Goal: Transaction & Acquisition: Purchase product/service

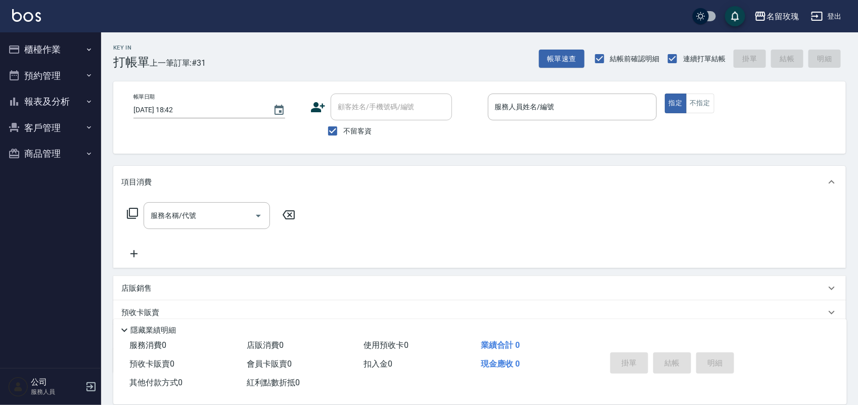
click at [342, 34] on div "Key In 打帳單 上一筆訂單:#31 帳單速查 結帳前確認明細 連續打單結帳 掛單 結帳 明細" at bounding box center [473, 50] width 745 height 37
click at [496, 114] on input "服務人員姓名/編號" at bounding box center [572, 107] width 160 height 18
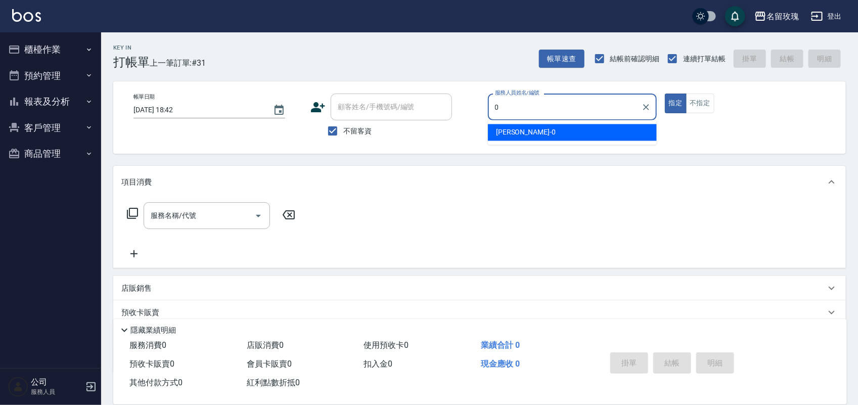
click at [519, 130] on div "[PERSON_NAME] -0" at bounding box center [572, 132] width 169 height 17
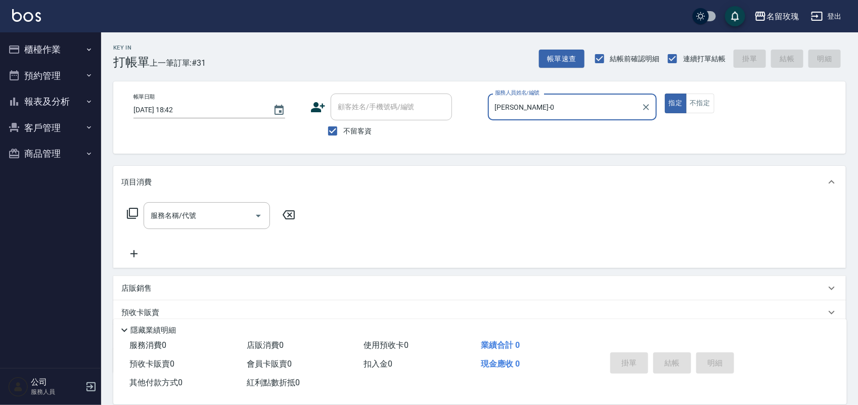
type input "[PERSON_NAME]-0"
click at [133, 216] on icon at bounding box center [132, 213] width 11 height 11
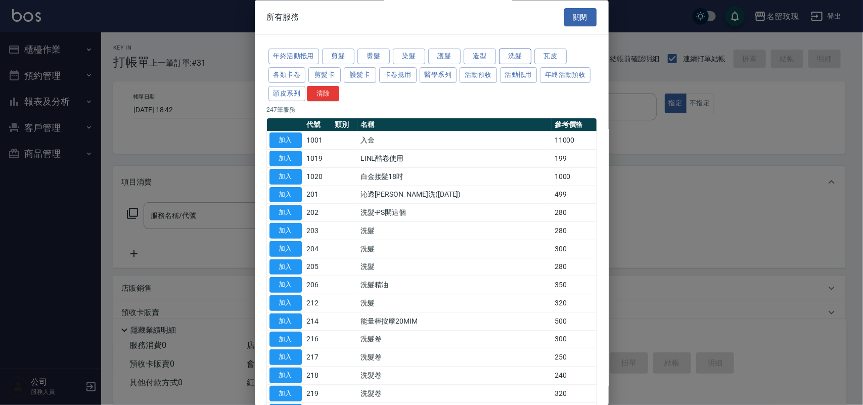
click at [505, 56] on button "洗髮" at bounding box center [515, 57] width 32 height 16
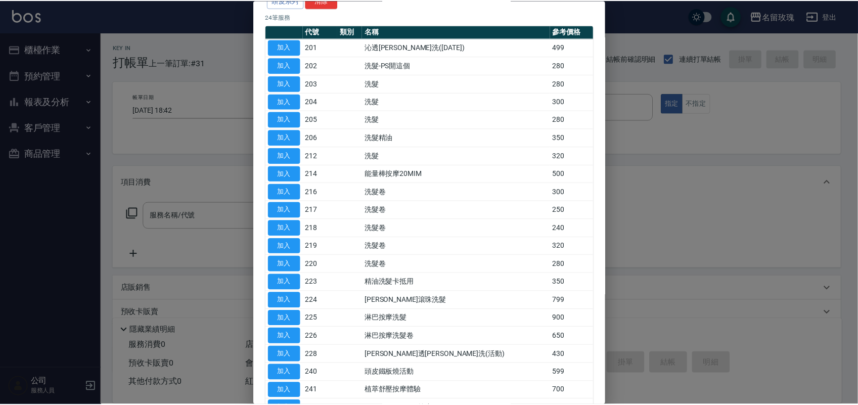
scroll to position [190, 0]
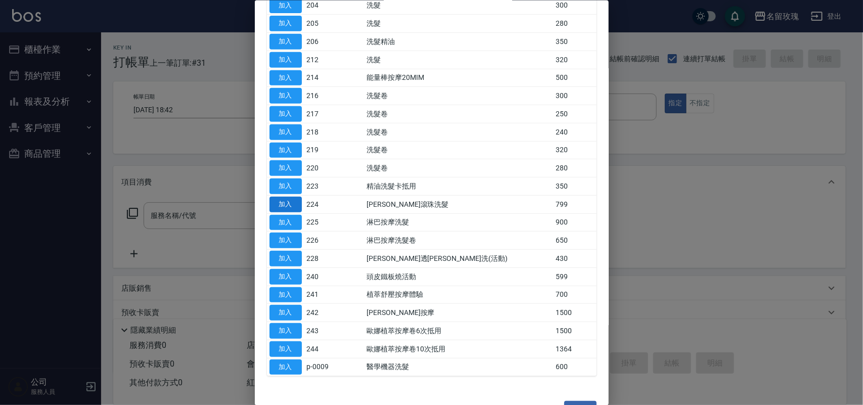
click at [295, 202] on button "加入" at bounding box center [285, 204] width 32 height 16
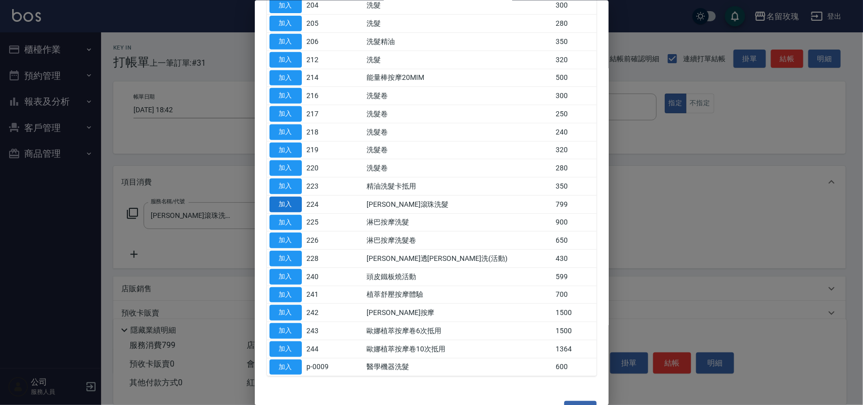
type input "[PERSON_NAME]滾珠洗髮(224)"
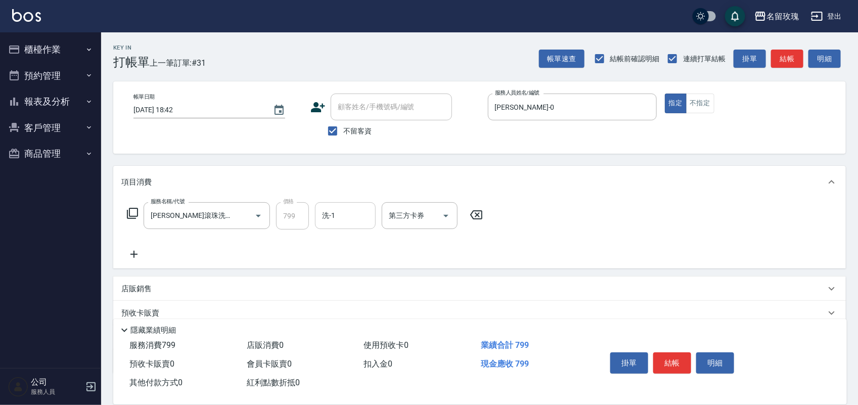
click at [342, 226] on div "洗-1" at bounding box center [345, 215] width 61 height 27
click at [335, 234] on div "[PERSON_NAME]-19" at bounding box center [345, 241] width 61 height 17
type input "[PERSON_NAME]-19"
click at [696, 97] on button "不指定" at bounding box center [700, 104] width 28 height 20
click at [668, 354] on button "結帳" at bounding box center [672, 362] width 38 height 21
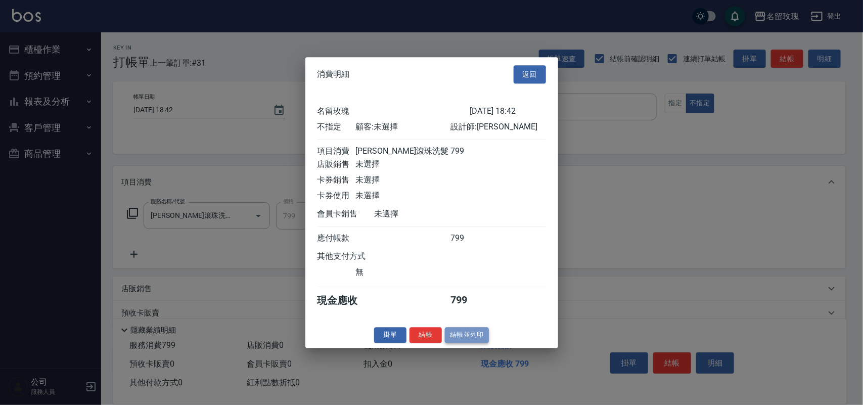
click at [484, 342] on button "結帳並列印" at bounding box center [467, 335] width 44 height 16
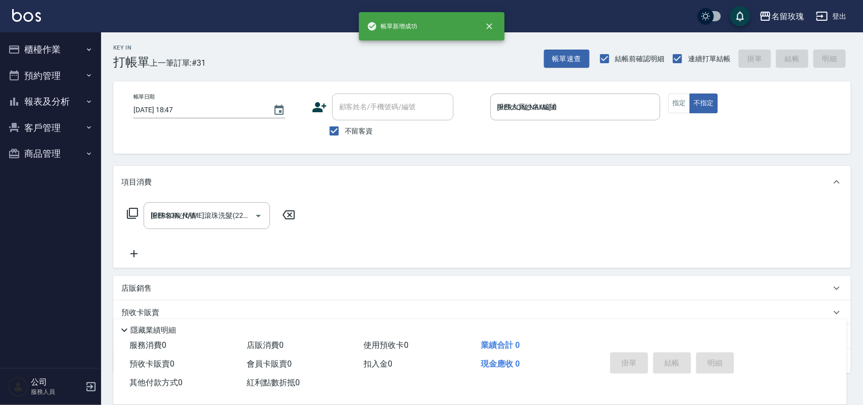
type input "[DATE] 18:47"
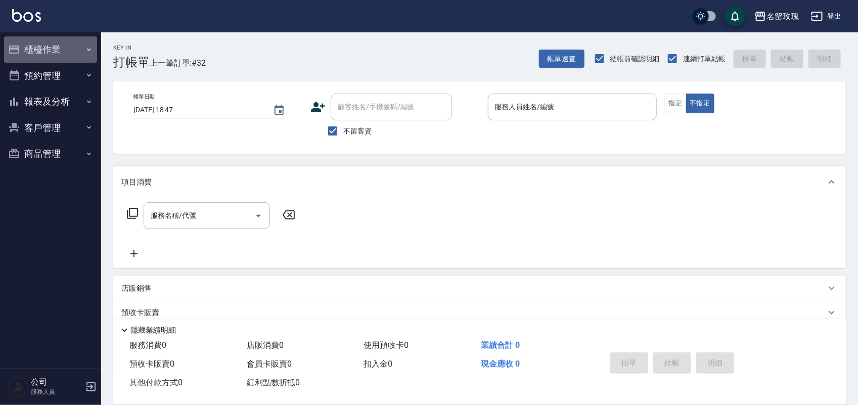
click at [66, 44] on button "櫃檯作業" at bounding box center [50, 49] width 93 height 26
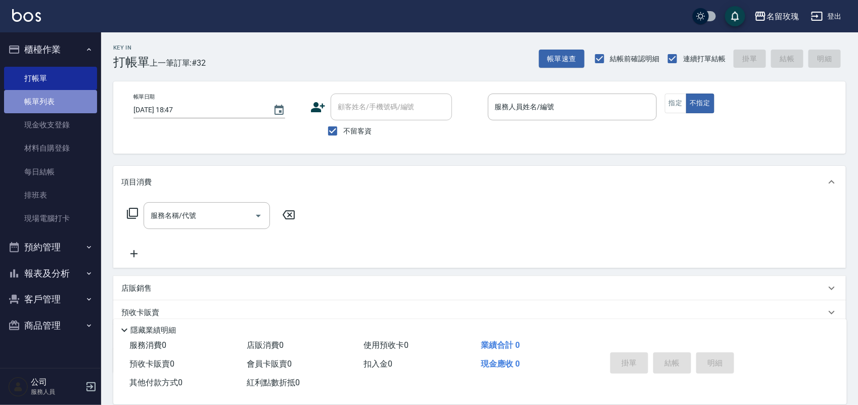
click at [56, 96] on link "帳單列表" at bounding box center [50, 101] width 93 height 23
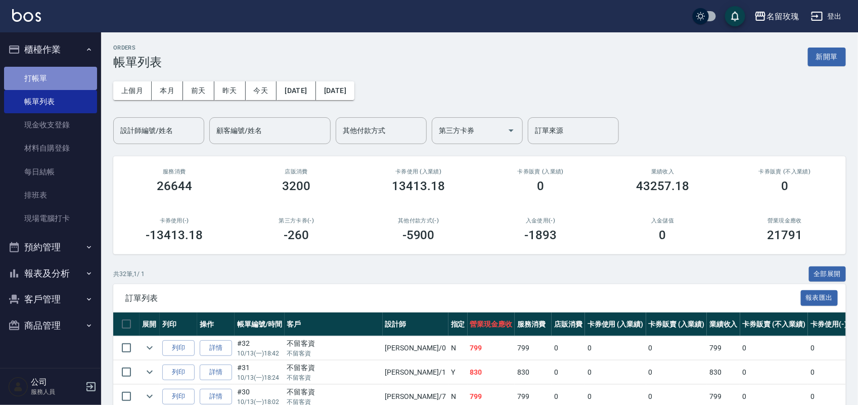
click at [52, 80] on link "打帳單" at bounding box center [50, 78] width 93 height 23
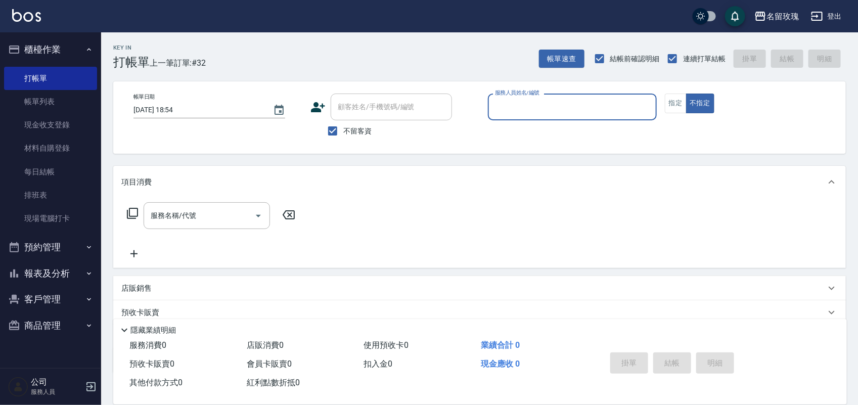
click at [574, 113] on input "服務人員姓名/編號" at bounding box center [572, 107] width 160 height 18
type input "VIVI-2"
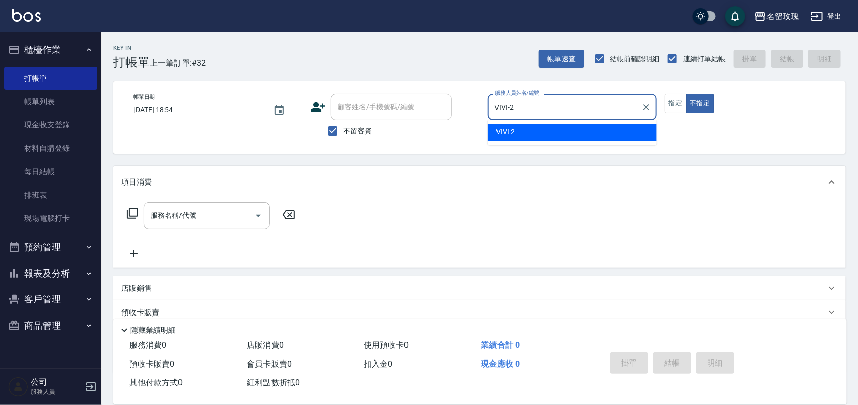
type button "false"
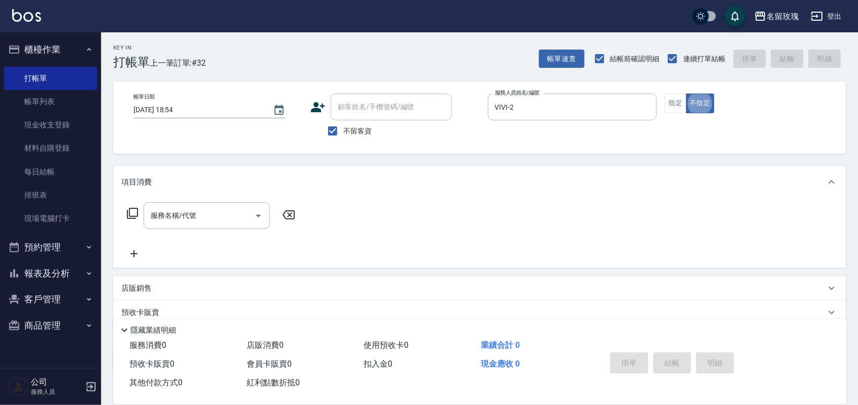
click at [128, 214] on icon at bounding box center [132, 213] width 12 height 12
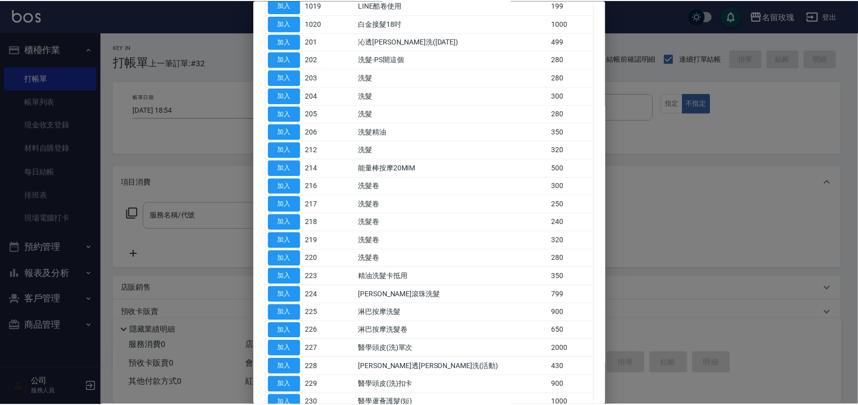
scroll to position [190, 0]
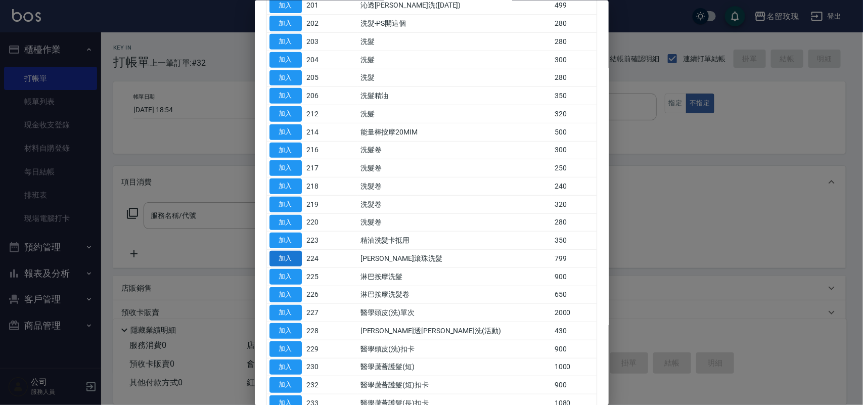
click at [301, 263] on td "加入" at bounding box center [285, 258] width 37 height 18
click at [289, 262] on button "加入" at bounding box center [285, 259] width 32 height 16
type input "[PERSON_NAME]滾珠洗髮(224)"
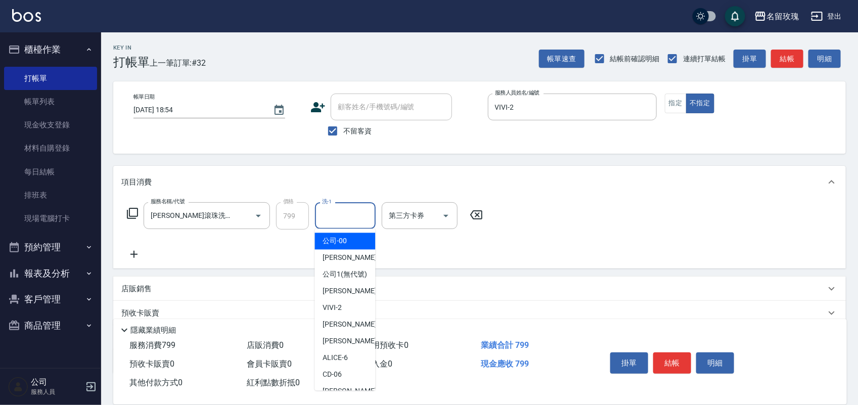
click at [352, 218] on input "洗-1" at bounding box center [345, 216] width 52 height 18
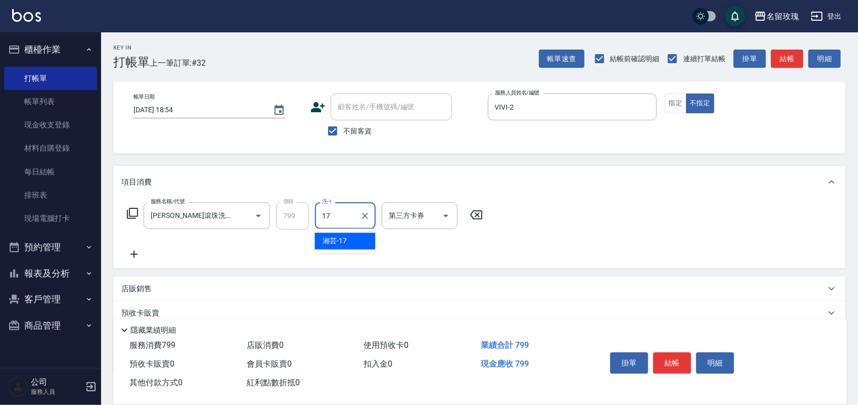
type input "湘芸-17"
drag, startPoint x: 675, startPoint y: 360, endPoint x: 670, endPoint y: 363, distance: 6.3
click at [669, 357] on button "結帳" at bounding box center [672, 362] width 38 height 21
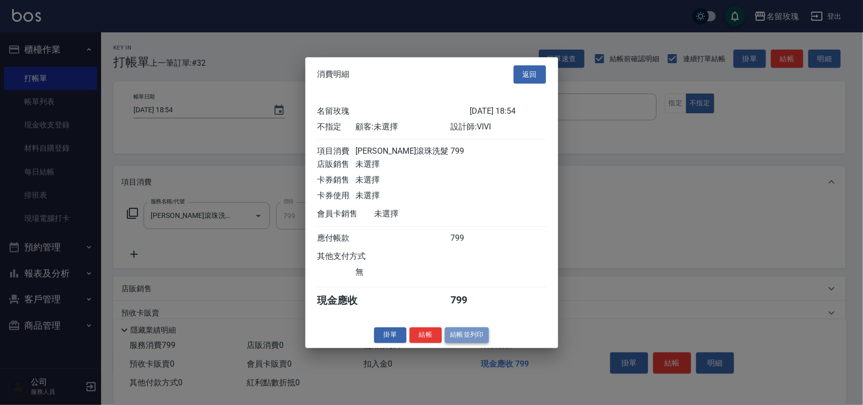
click at [454, 340] on button "結帳並列印" at bounding box center [467, 335] width 44 height 16
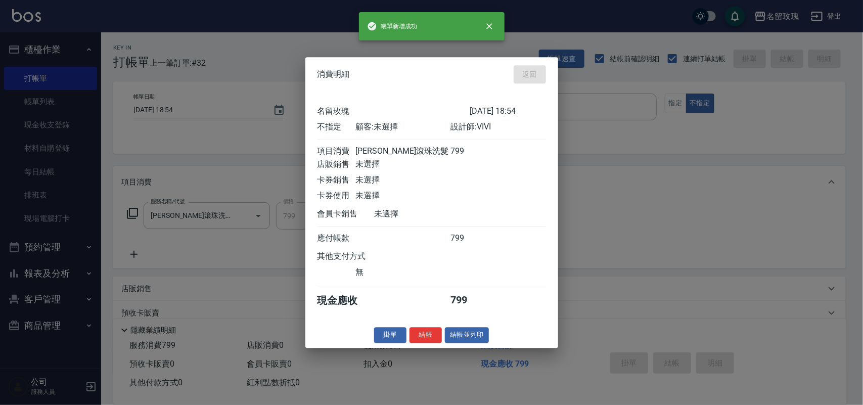
type input "[DATE] 18:56"
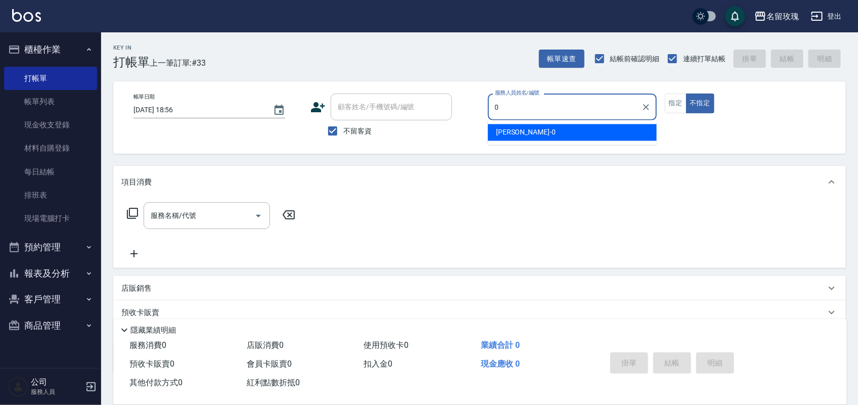
type input "[PERSON_NAME]-0"
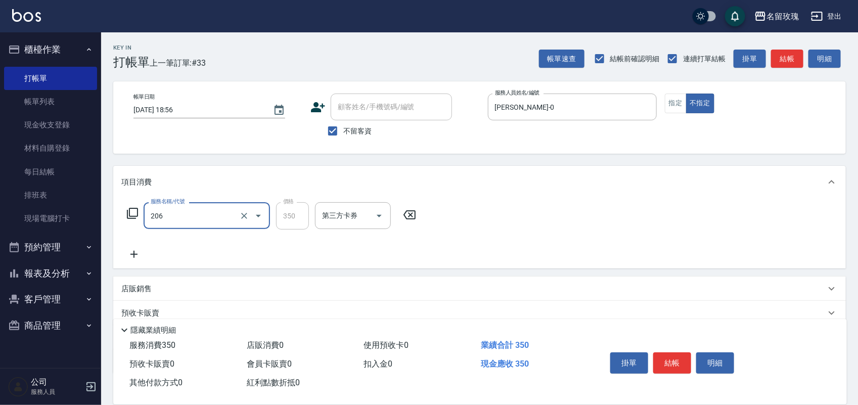
type input "洗髮精油(206)"
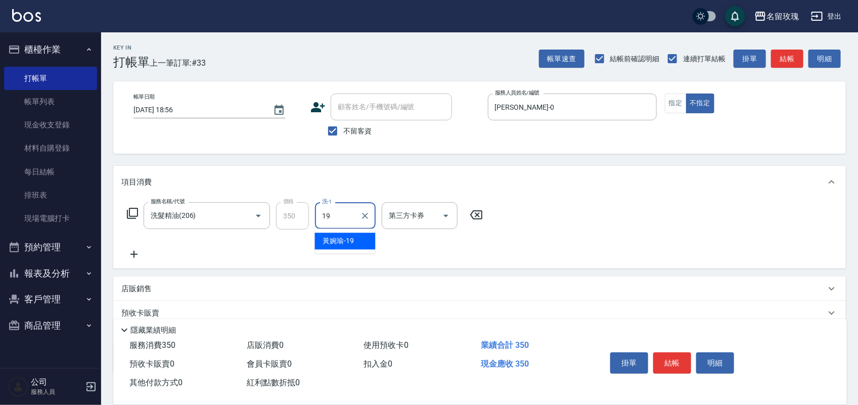
type input "[PERSON_NAME]-19"
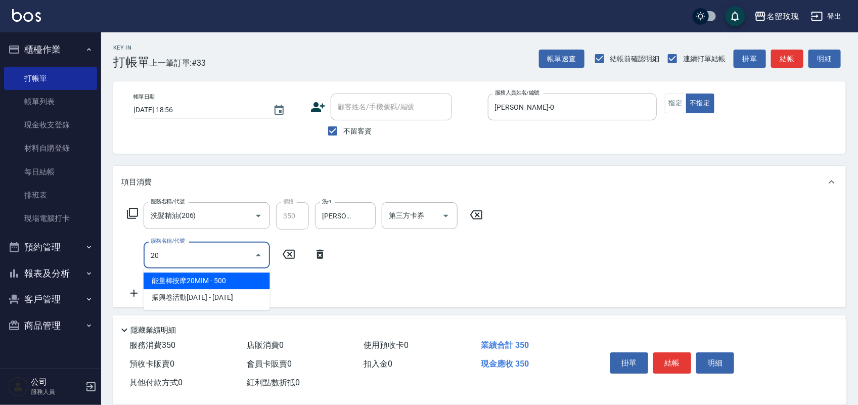
type input "2"
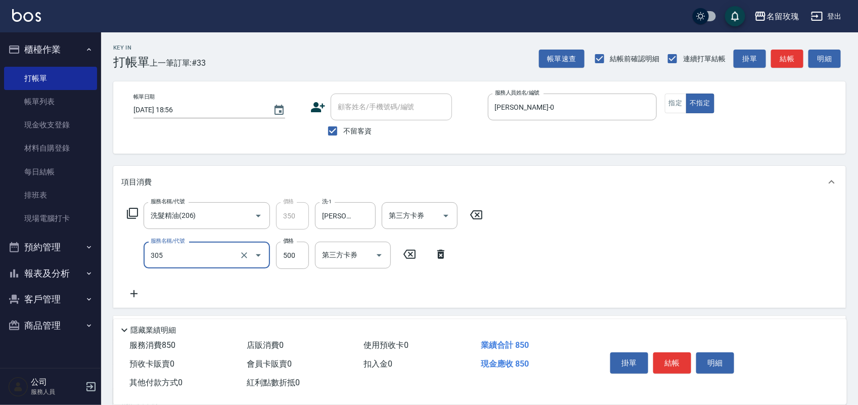
type input "剪髮(305)"
click at [671, 354] on button "結帳" at bounding box center [672, 362] width 38 height 21
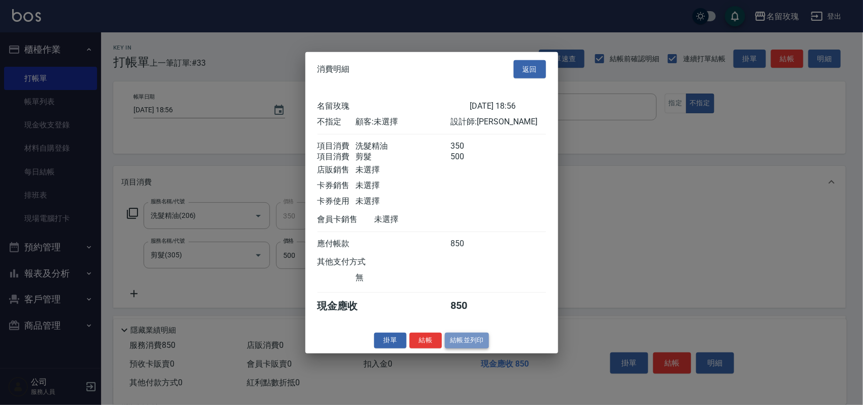
click at [474, 348] on button "結帳並列印" at bounding box center [467, 341] width 44 height 16
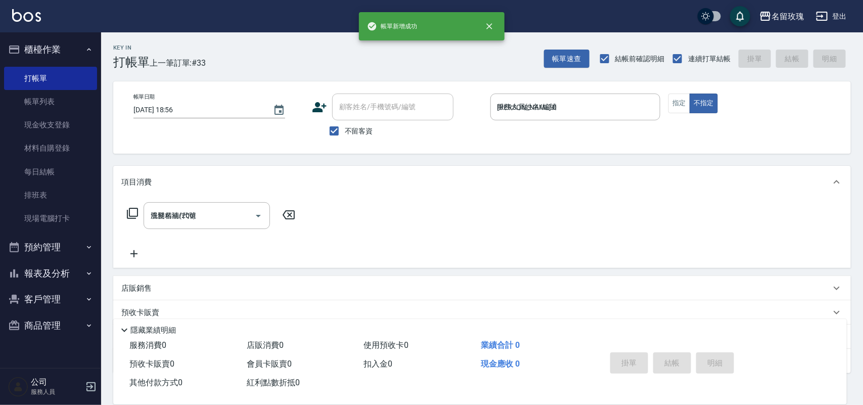
type input "[DATE] 19:02"
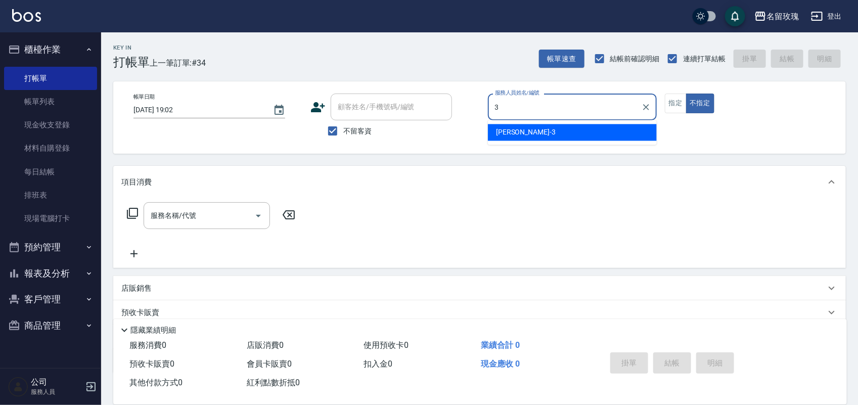
type input "[PERSON_NAME]-3"
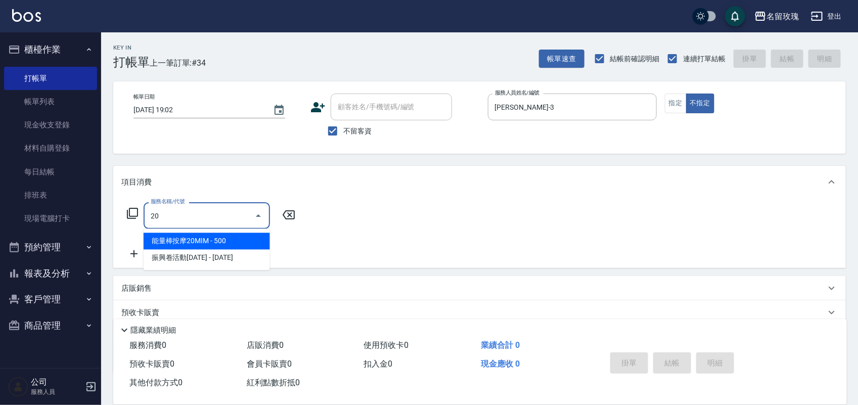
type input "2"
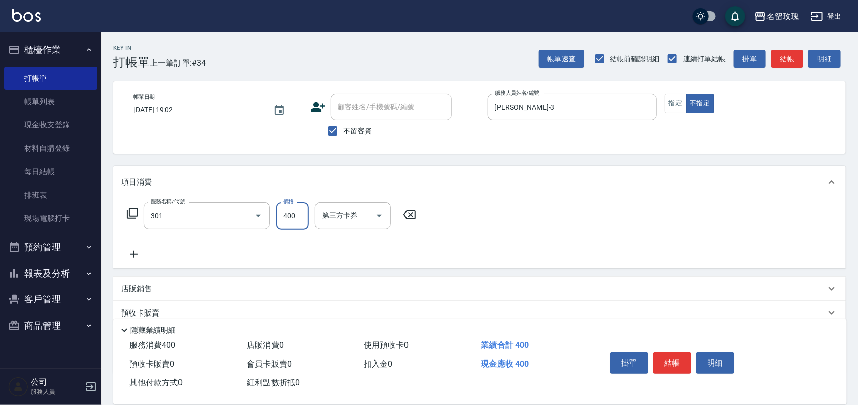
type input "剪髮(301)"
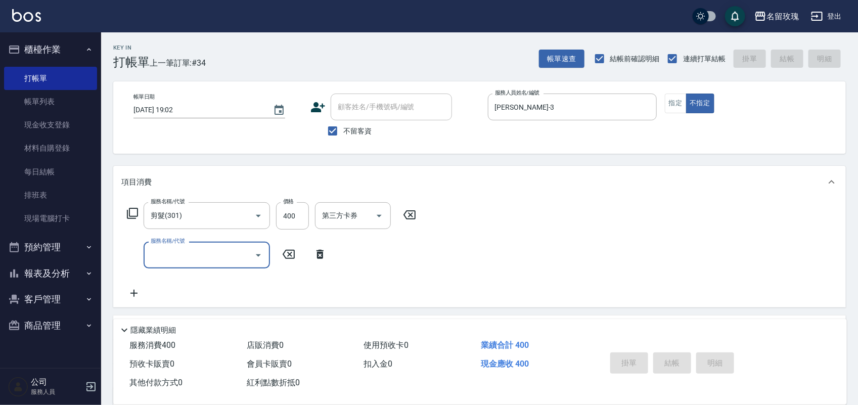
type input "[DATE] 19:08"
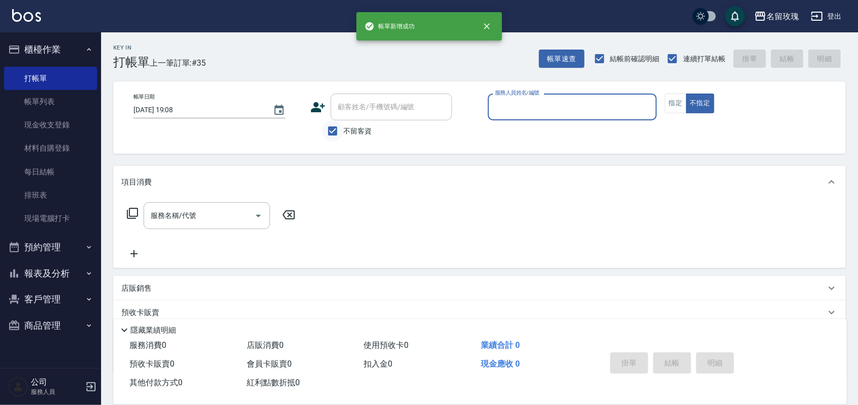
click at [339, 130] on input "不留客資" at bounding box center [332, 130] width 21 height 21
checkbox input "false"
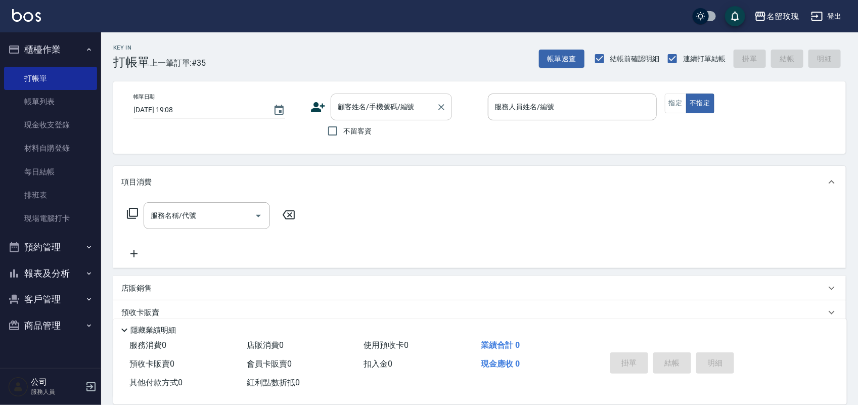
click at [352, 100] on input "顧客姓名/手機號碼/編號" at bounding box center [383, 107] width 97 height 18
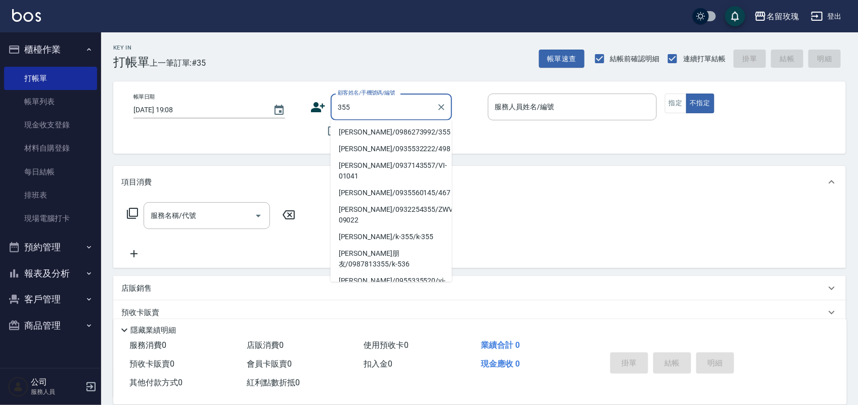
click at [383, 136] on li "[PERSON_NAME]/0986273992/355" at bounding box center [391, 132] width 121 height 17
type input "[PERSON_NAME]/0986273992/355"
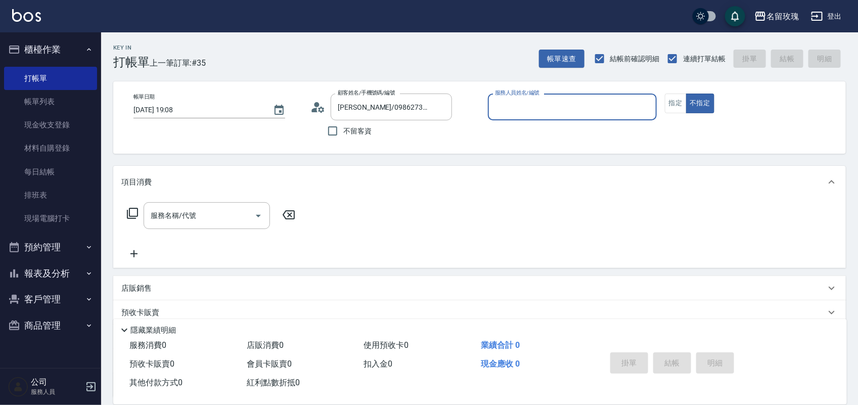
type input "ALICE-6"
click at [670, 99] on button "指定" at bounding box center [676, 104] width 22 height 20
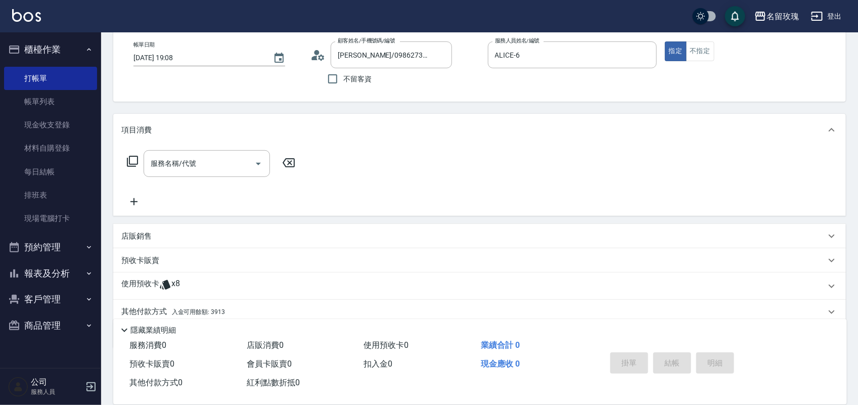
scroll to position [91, 0]
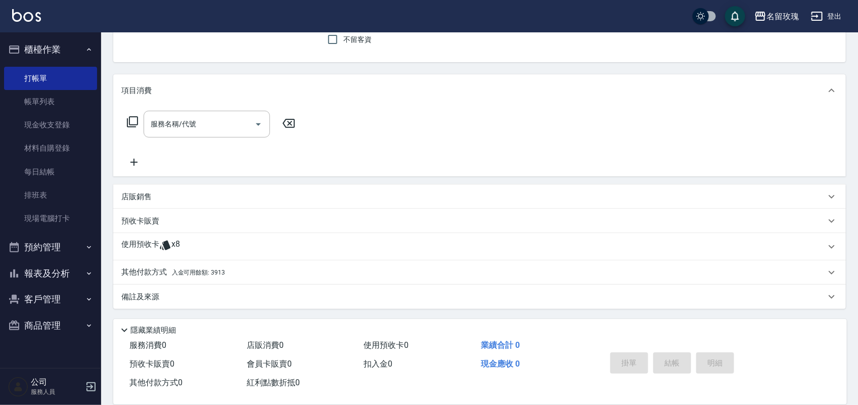
click at [195, 258] on div "使用預收卡 x8" at bounding box center [479, 246] width 732 height 27
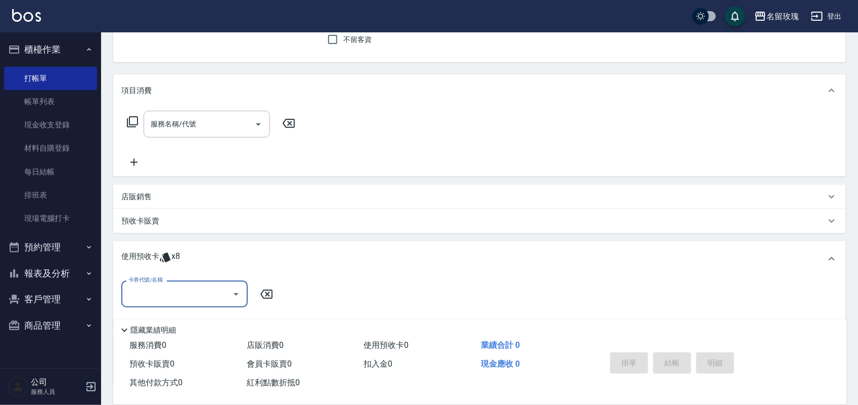
scroll to position [0, 0]
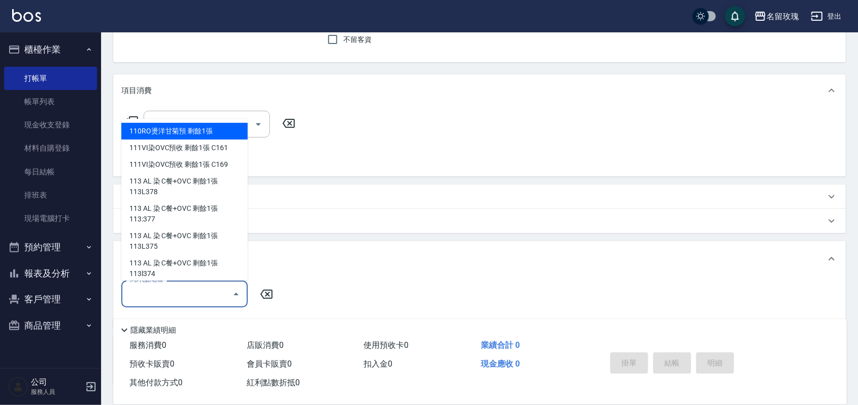
click at [170, 287] on input "卡券代號/名稱" at bounding box center [177, 294] width 102 height 18
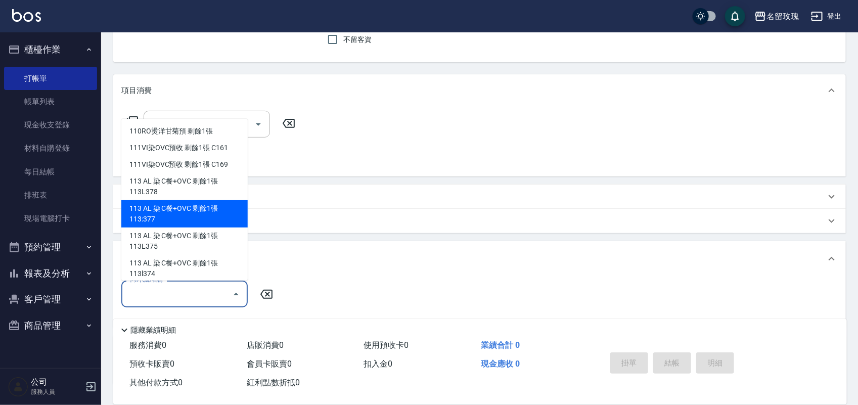
click at [205, 216] on div "113 AL 染 C餐+OVC 剩餘1張 113:377" at bounding box center [184, 213] width 126 height 27
type input "113 AL 染 C餐+OVC 113:377"
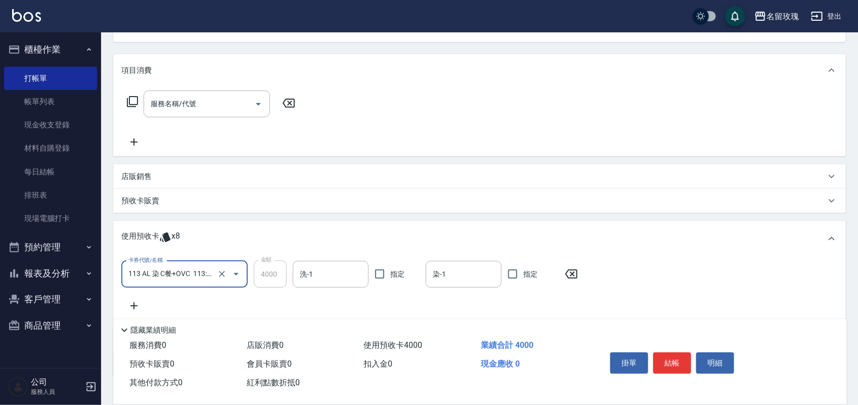
scroll to position [180, 0]
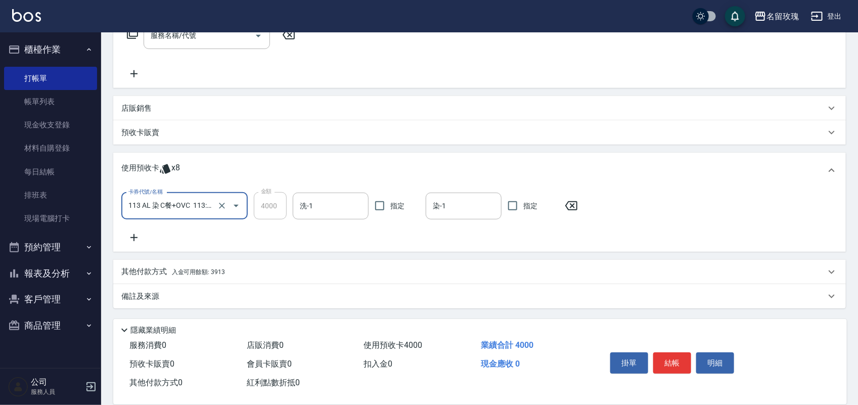
click at [137, 234] on icon at bounding box center [133, 237] width 25 height 12
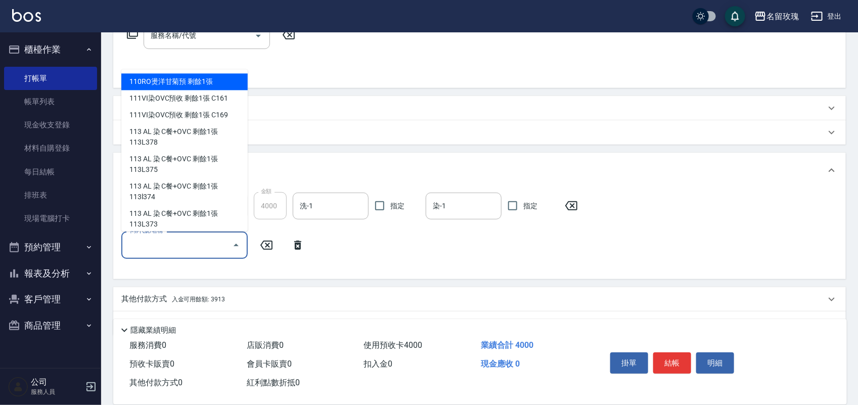
click at [152, 242] on input "卡券代號/名稱" at bounding box center [177, 245] width 102 height 18
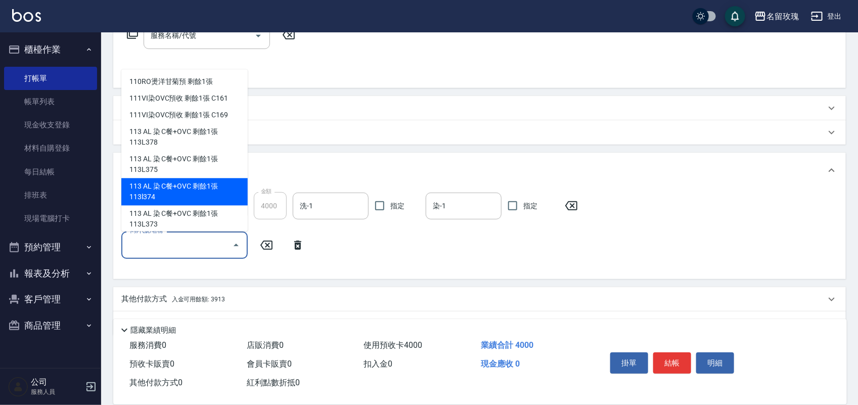
scroll to position [5, 0]
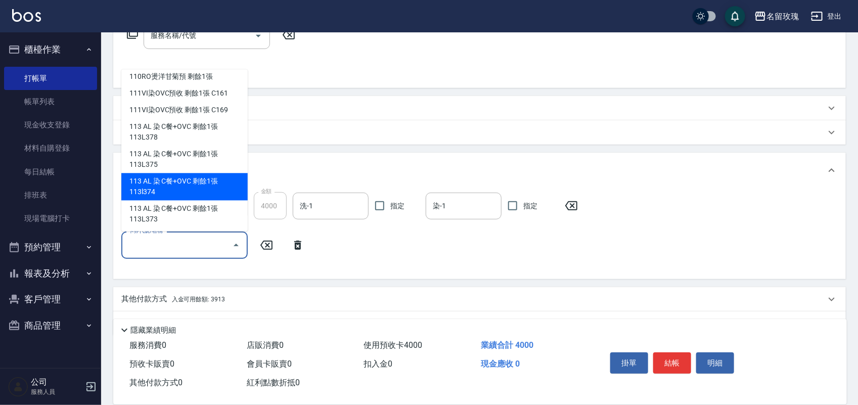
click at [168, 188] on div "113 AL 染 C餐+OVC 剩餘1張 113l374" at bounding box center [184, 186] width 126 height 27
type input "113 AL 染 C餐+OVC 113l374"
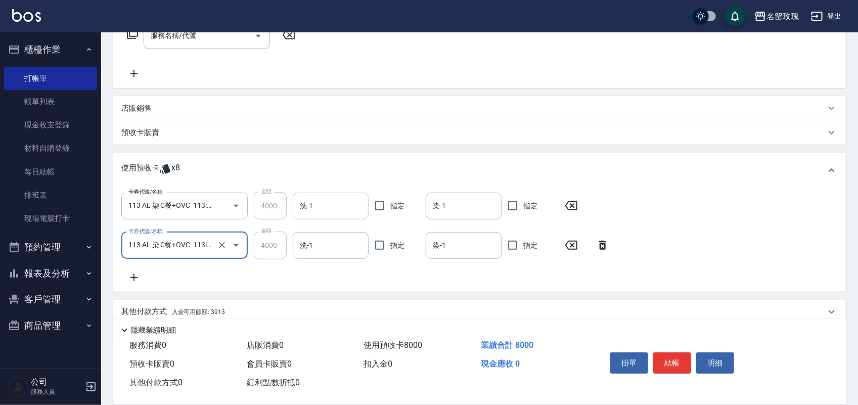
click at [303, 209] on input "洗-1" at bounding box center [330, 206] width 67 height 18
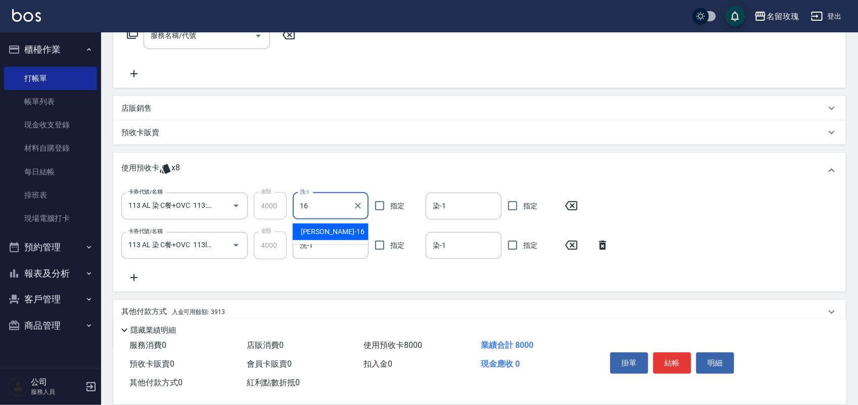
type input "[PERSON_NAME]-16"
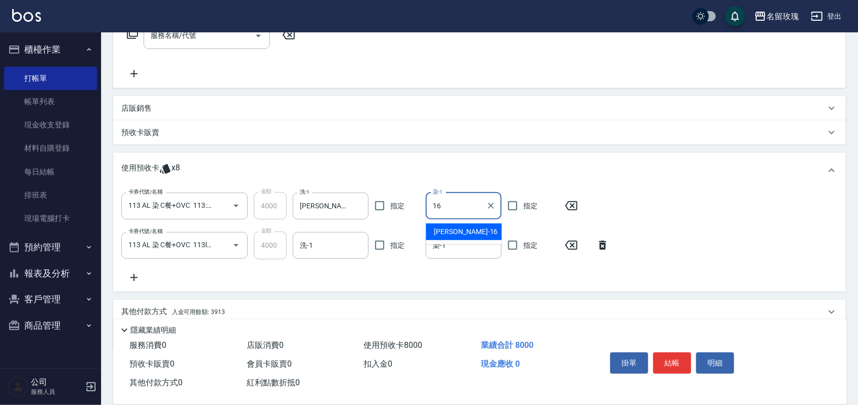
type input "[PERSON_NAME]-16"
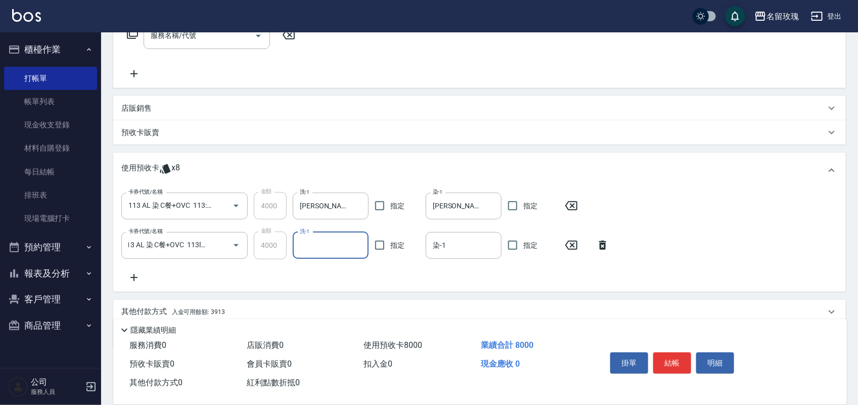
scroll to position [0, 0]
type input "[PERSON_NAME]-16"
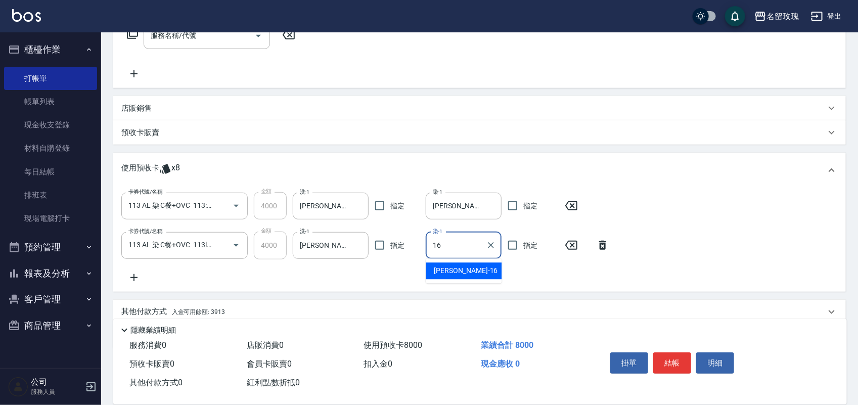
type input "[PERSON_NAME]-16"
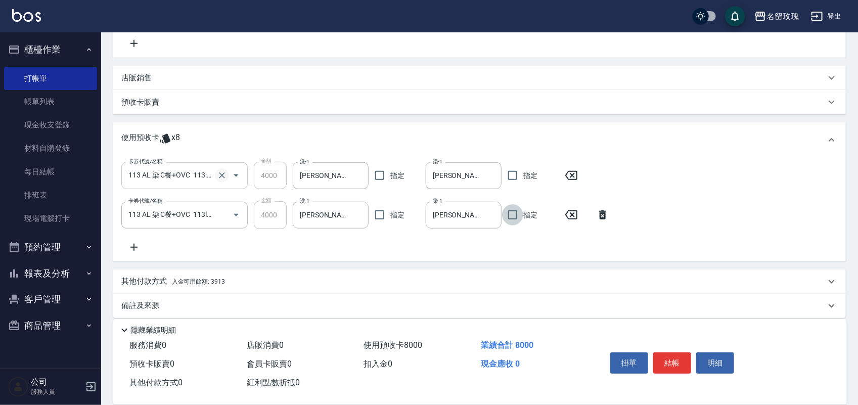
scroll to position [219, 0]
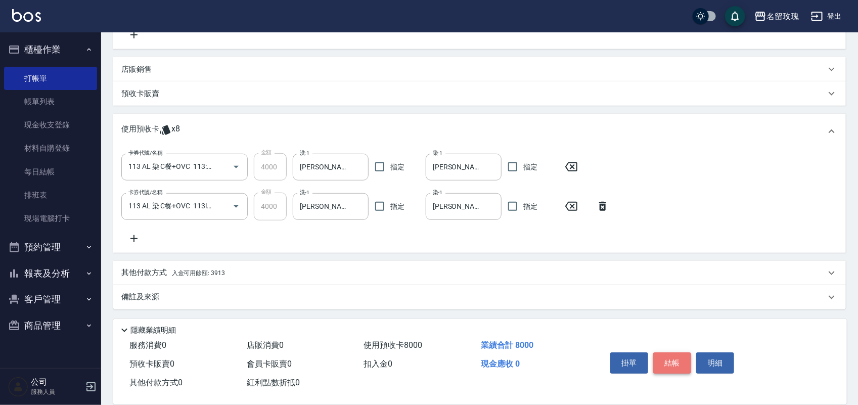
click at [676, 356] on button "結帳" at bounding box center [672, 362] width 38 height 21
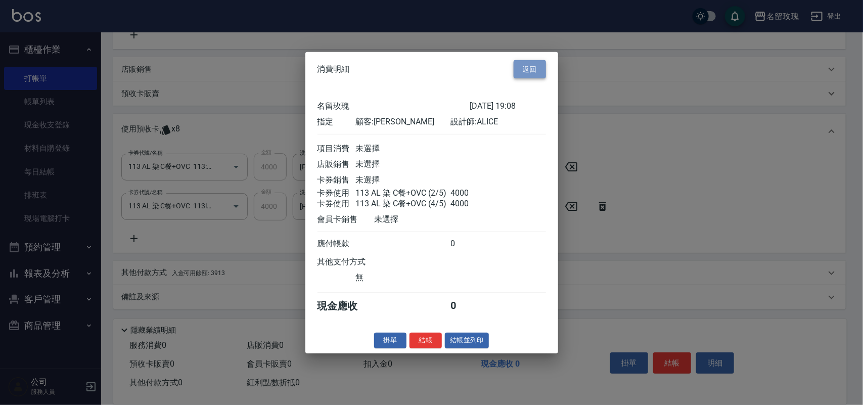
click at [517, 65] on button "返回" at bounding box center [530, 69] width 32 height 19
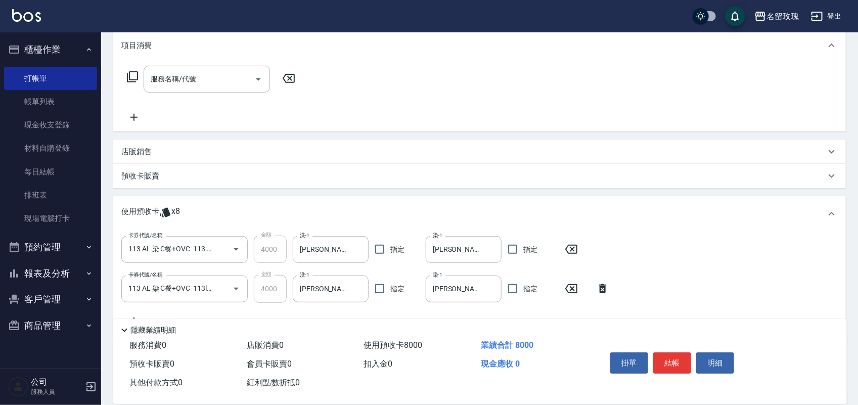
scroll to position [29, 0]
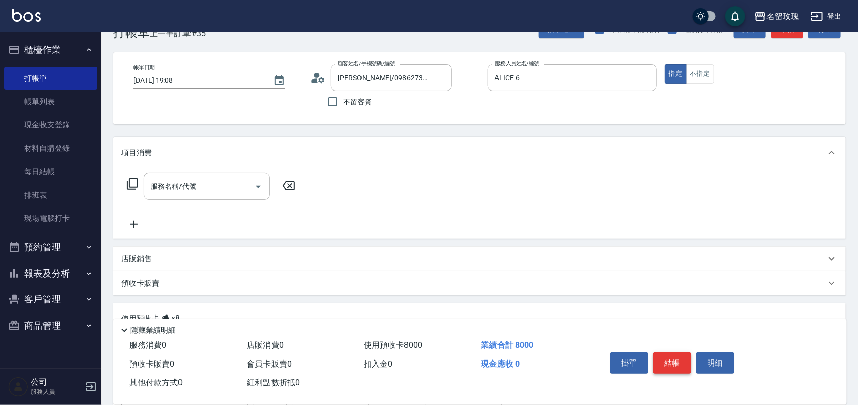
click at [681, 358] on button "結帳" at bounding box center [672, 362] width 38 height 21
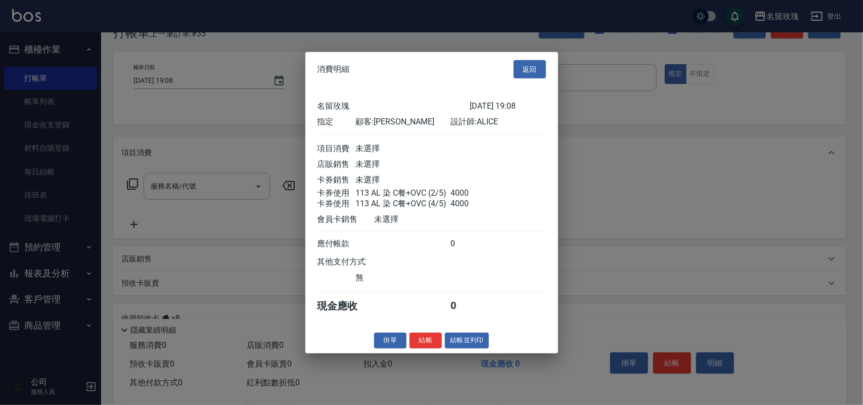
click at [426, 353] on div "消費明細 返回 名留玫瑰 [DATE] 19:08 指定 顧客: [PERSON_NAME] 設計師: ALICE 項目消費 未選擇 店販銷售 未選擇 卡券銷…" at bounding box center [431, 202] width 253 height 301
click at [425, 348] on button "結帳" at bounding box center [425, 341] width 32 height 16
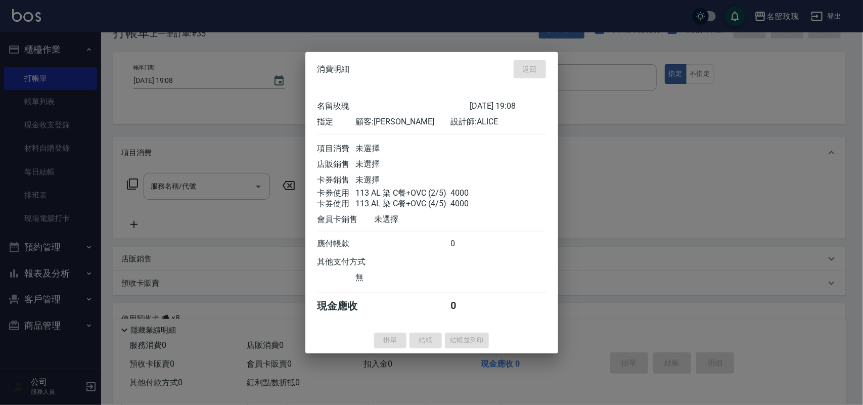
type input "[DATE] 19:15"
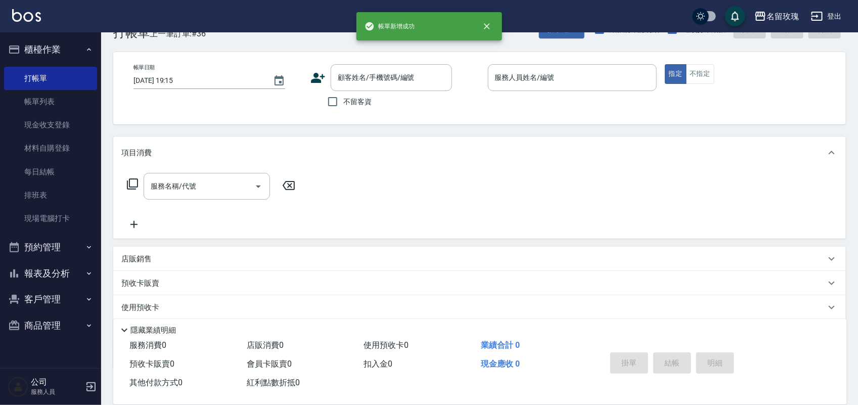
click at [34, 274] on button "報表及分析" at bounding box center [50, 273] width 93 height 26
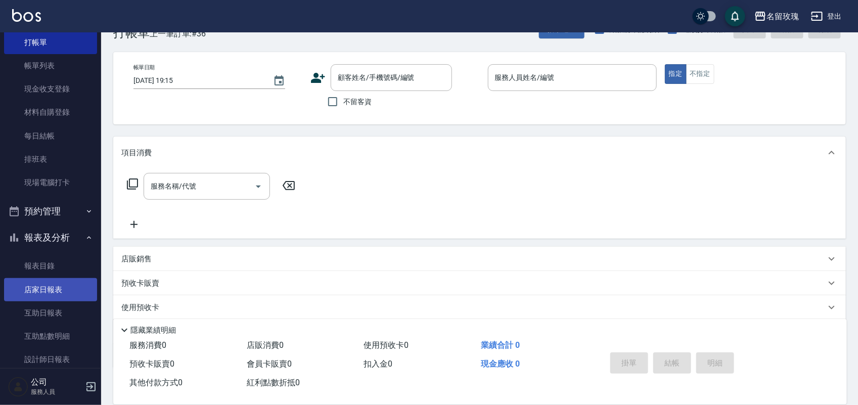
scroll to position [177, 0]
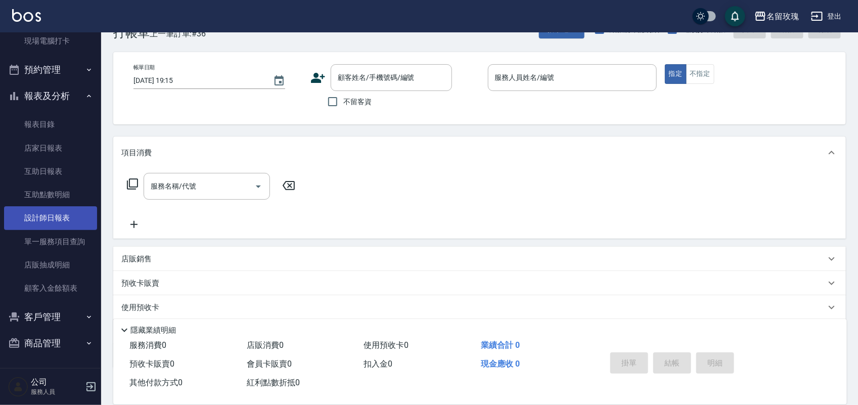
click at [45, 215] on link "設計師日報表" at bounding box center [50, 217] width 93 height 23
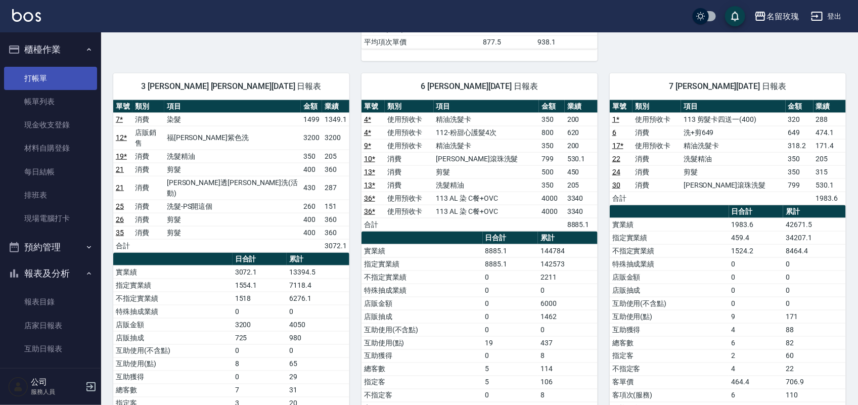
click at [51, 75] on link "打帳單" at bounding box center [50, 78] width 93 height 23
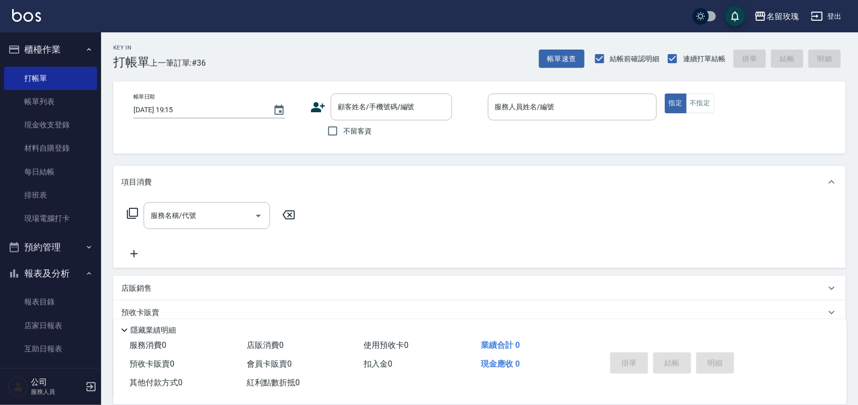
click at [347, 124] on label "不留客資" at bounding box center [347, 130] width 50 height 21
click at [343, 124] on input "不留客資" at bounding box center [332, 130] width 21 height 21
checkbox input "true"
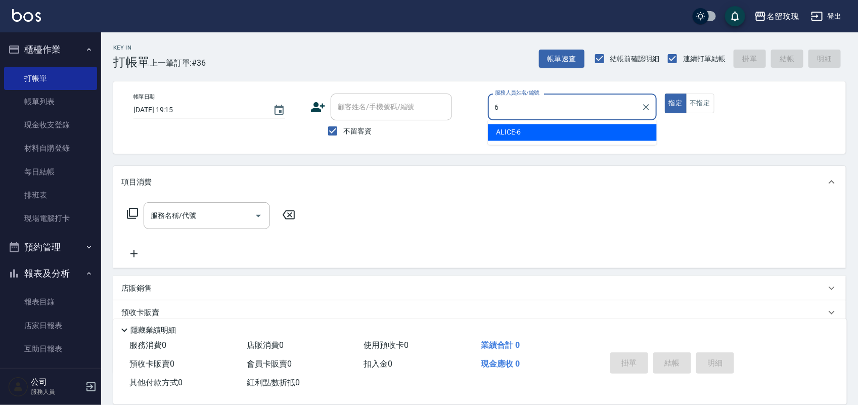
type input "ALICE-6"
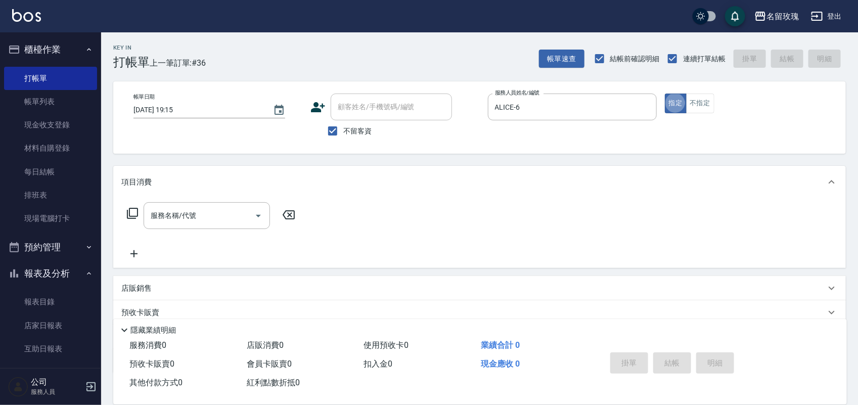
type button "true"
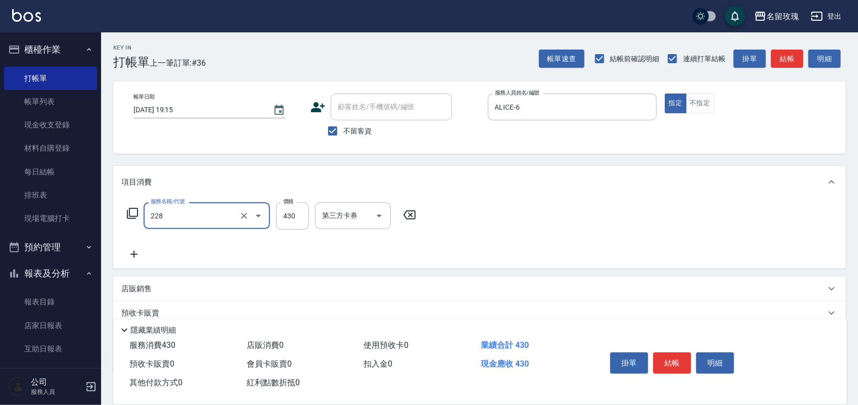
type input "[PERSON_NAME]透[PERSON_NAME]洗(活動)(228)"
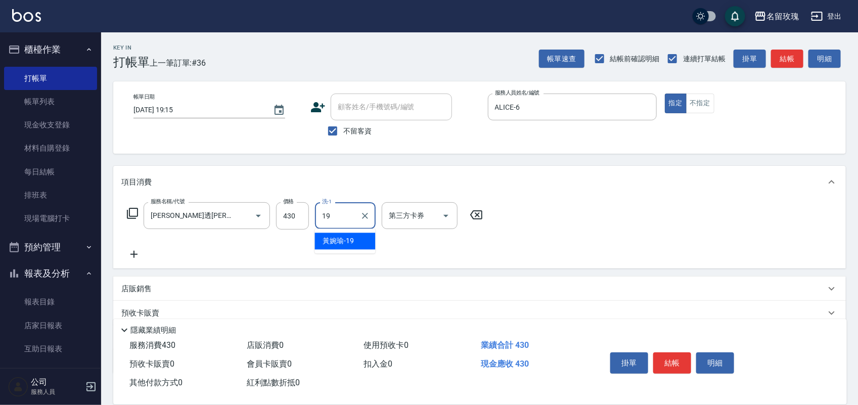
type input "[PERSON_NAME]-19"
click at [675, 359] on button "結帳" at bounding box center [672, 362] width 38 height 21
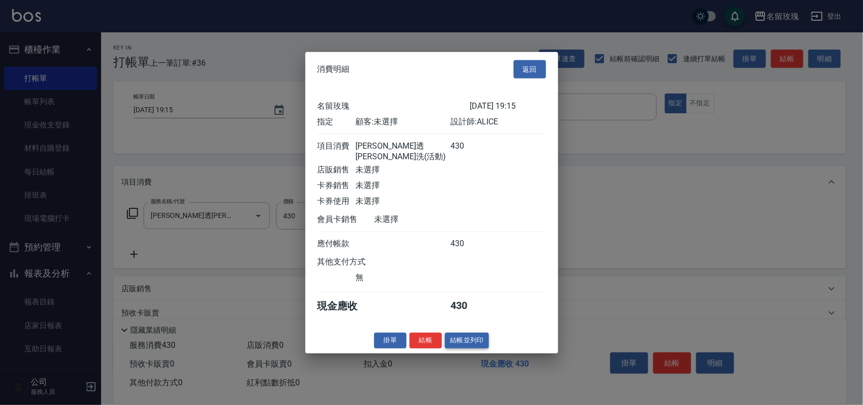
click at [476, 341] on button "結帳並列印" at bounding box center [467, 341] width 44 height 16
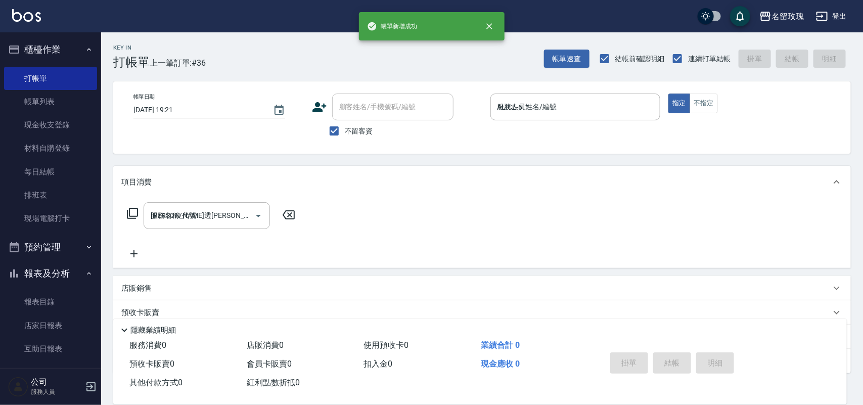
type input "[DATE] 19:21"
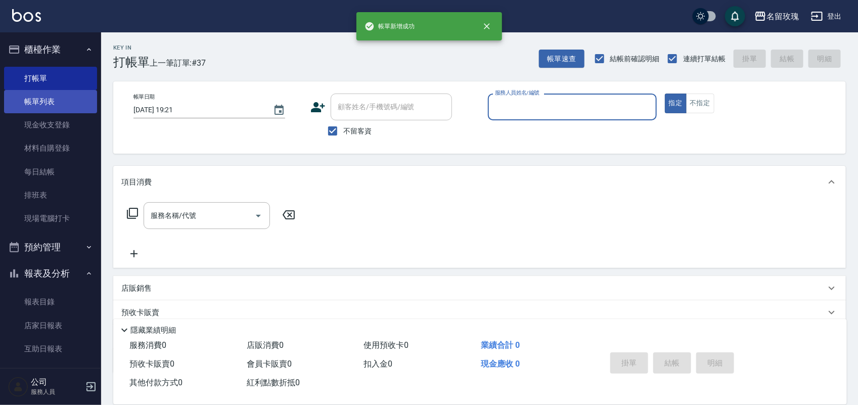
click at [43, 105] on link "帳單列表" at bounding box center [50, 101] width 93 height 23
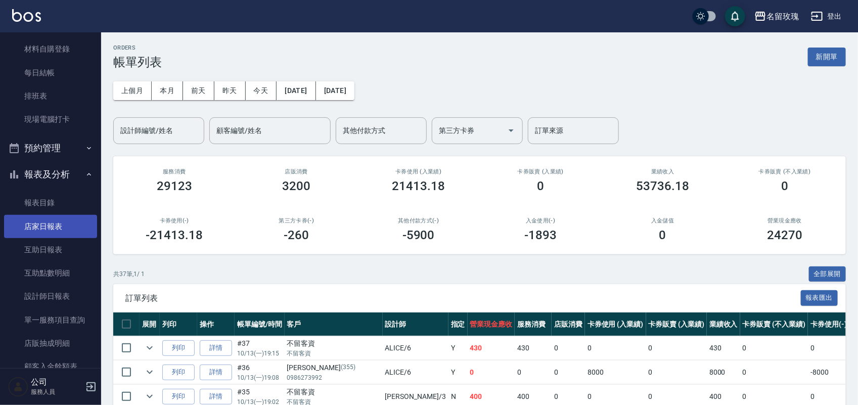
scroll to position [126, 0]
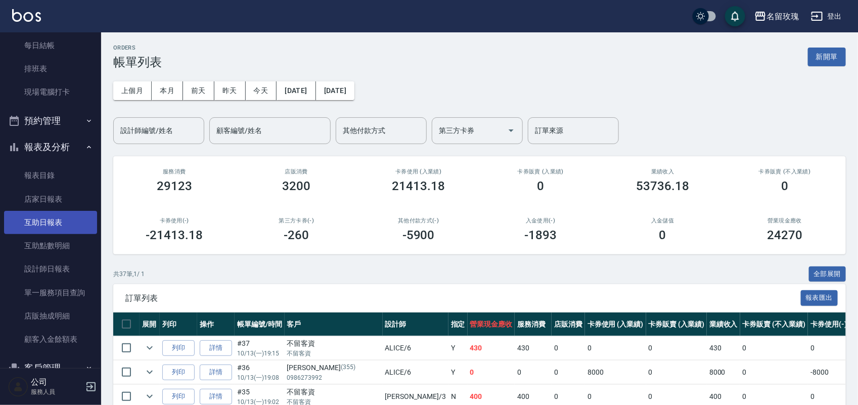
click at [62, 217] on link "互助日報表" at bounding box center [50, 222] width 93 height 23
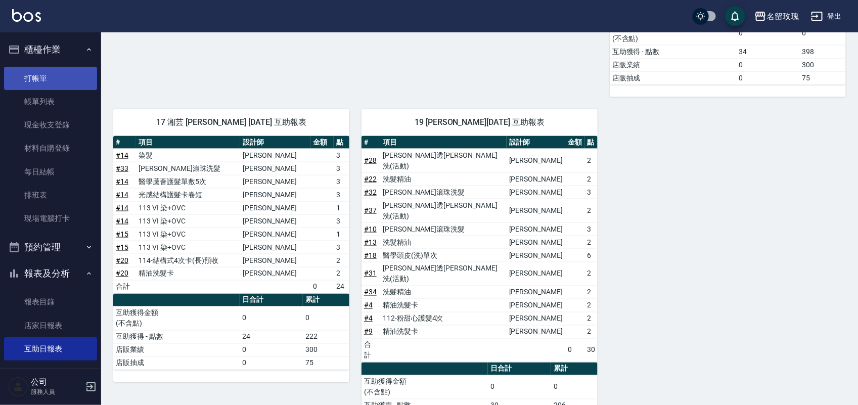
click at [34, 67] on link "打帳單" at bounding box center [50, 78] width 93 height 23
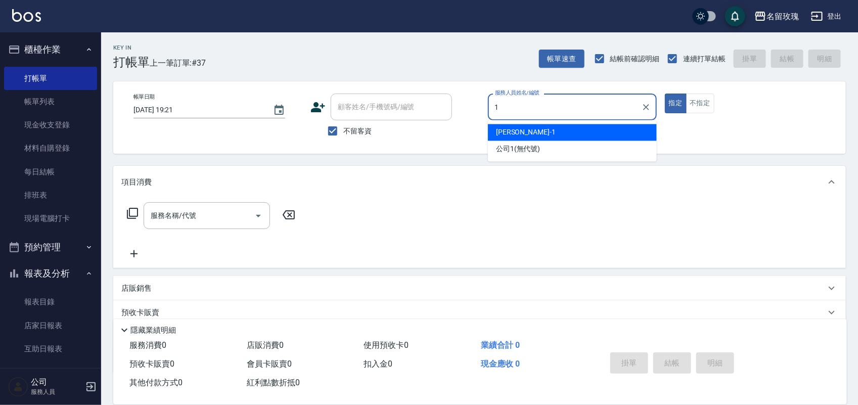
type input "[PERSON_NAME]-1"
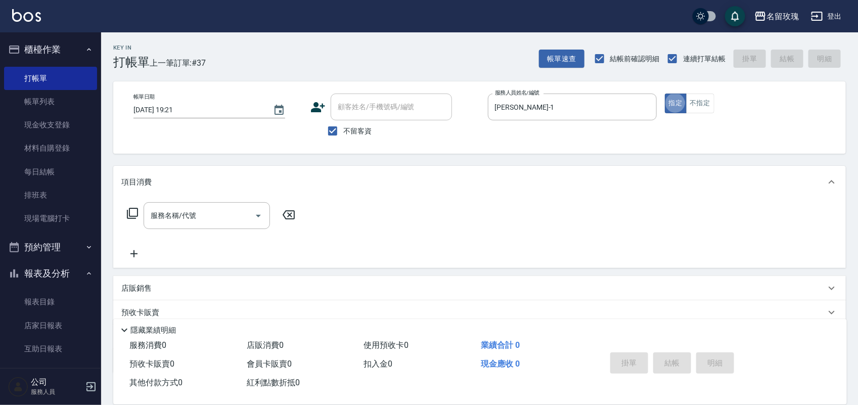
type button "true"
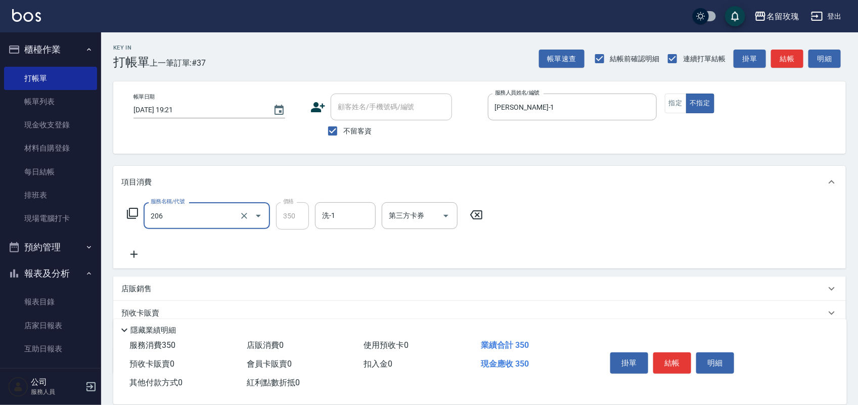
type input "洗髮精油(206)"
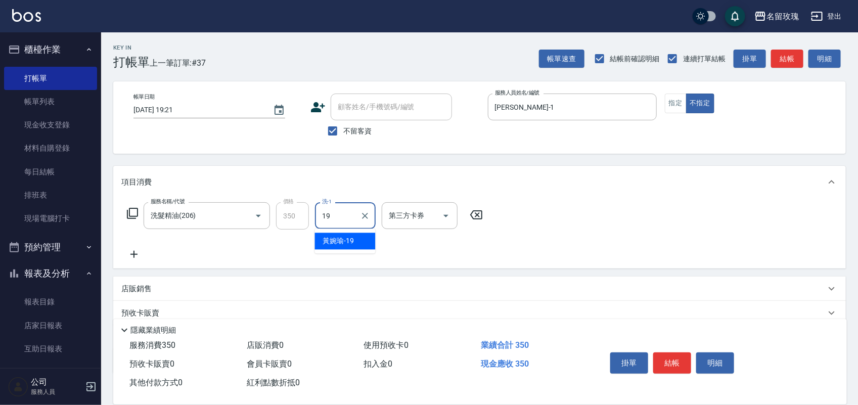
type input "[PERSON_NAME]-19"
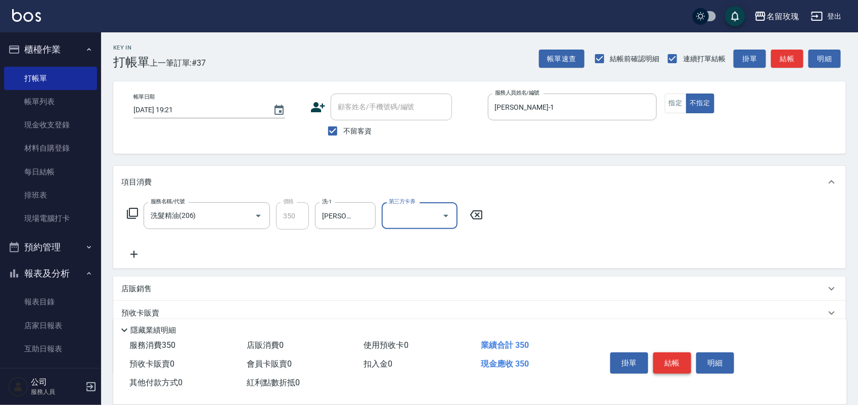
click at [675, 352] on button "結帳" at bounding box center [672, 362] width 38 height 21
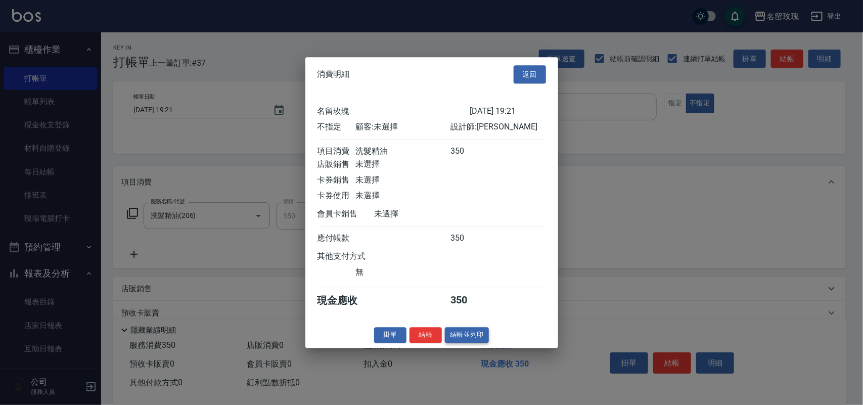
click at [466, 341] on button "結帳並列印" at bounding box center [467, 335] width 44 height 16
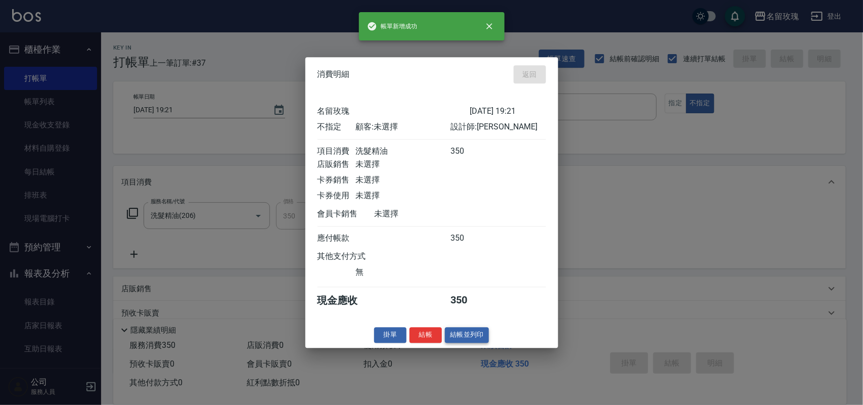
type input "[DATE] 19:22"
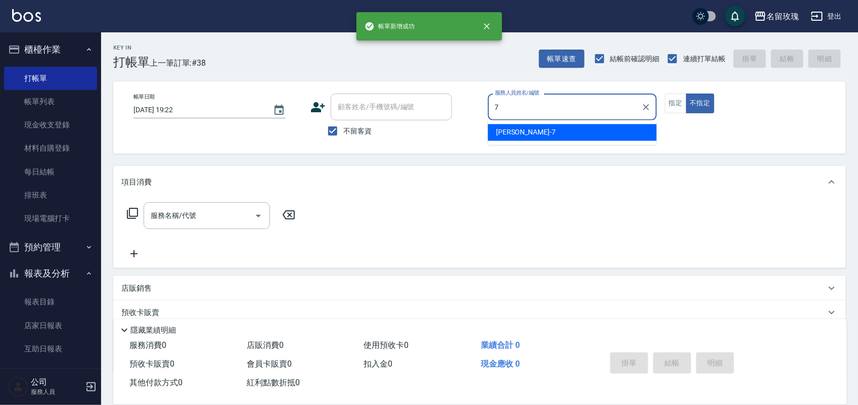
type input "[PERSON_NAME]-7"
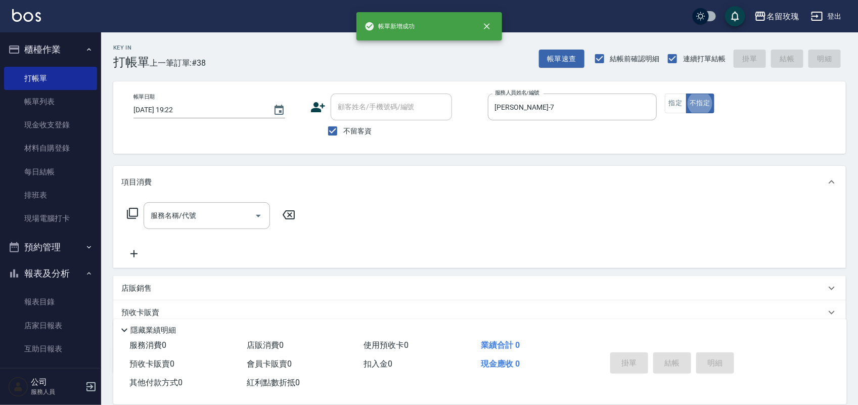
type button "false"
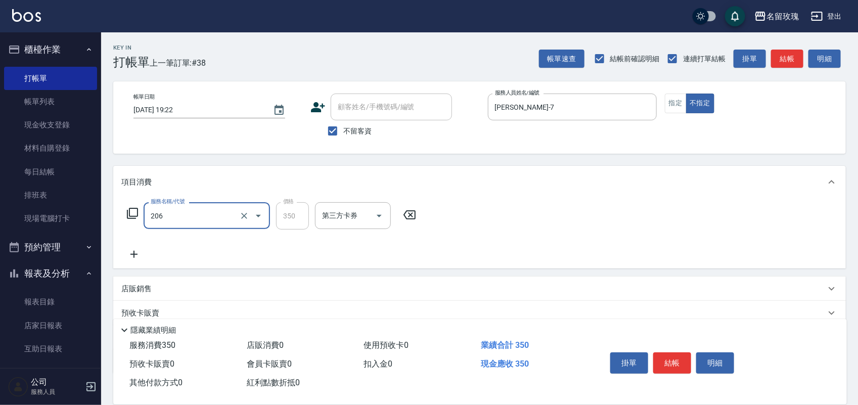
type input "洗髮精油(206)"
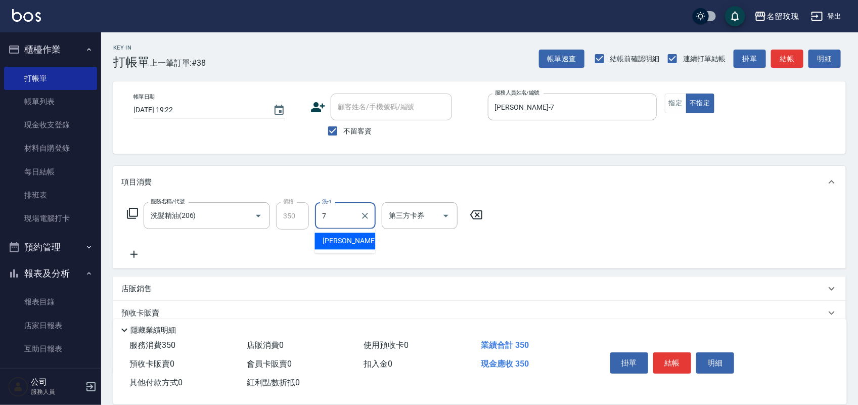
type input "[PERSON_NAME]-7"
click at [681, 361] on button "結帳" at bounding box center [672, 362] width 38 height 21
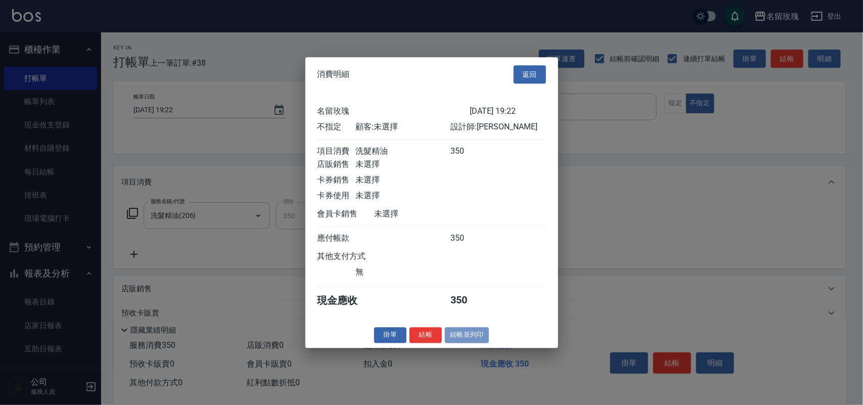
click at [476, 339] on button "結帳並列印" at bounding box center [467, 335] width 44 height 16
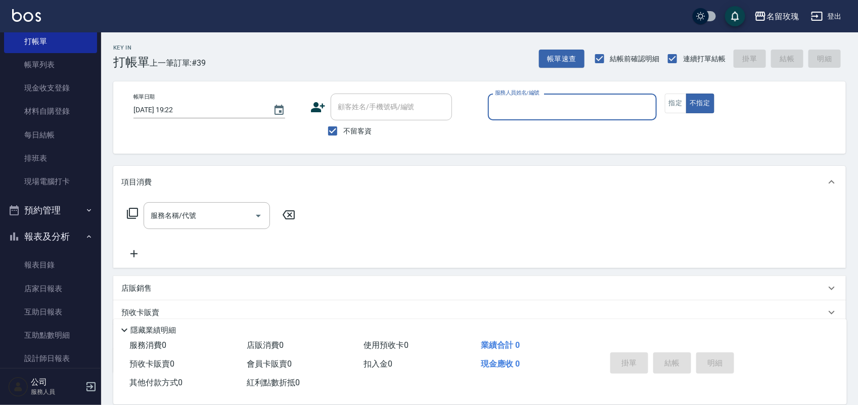
scroll to position [177, 0]
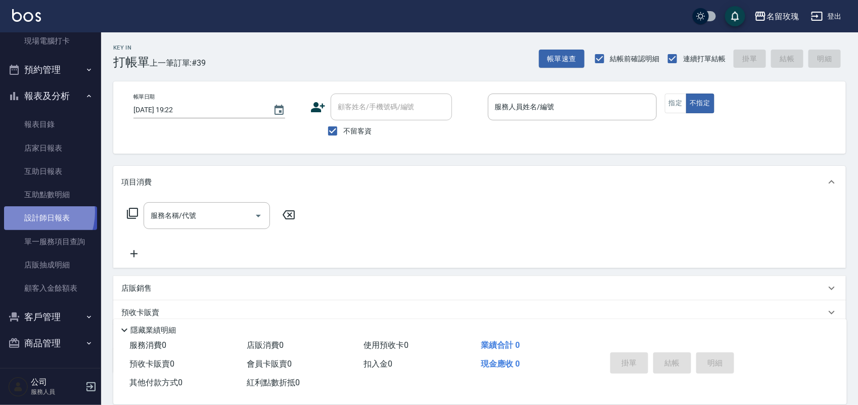
click at [31, 212] on link "設計師日報表" at bounding box center [50, 217] width 93 height 23
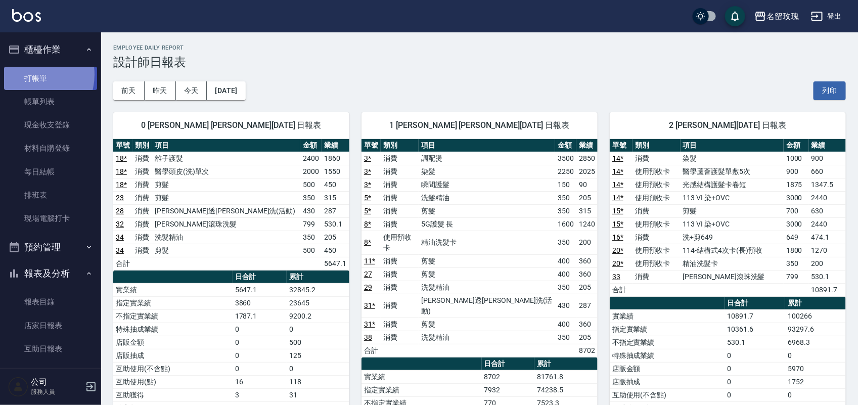
click at [29, 74] on link "打帳單" at bounding box center [50, 78] width 93 height 23
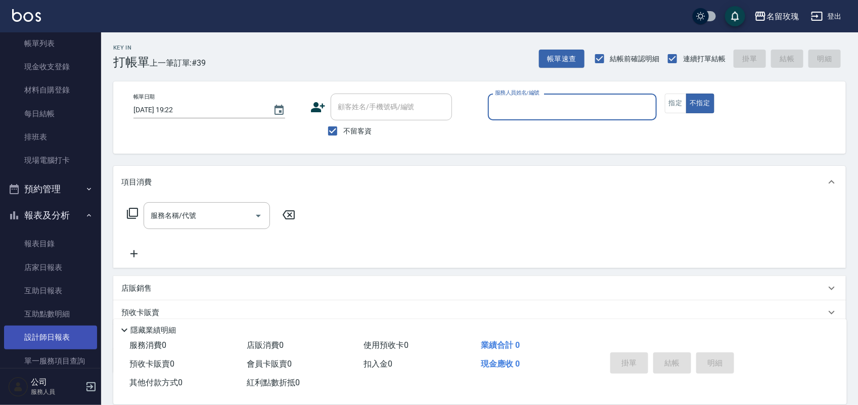
scroll to position [177, 0]
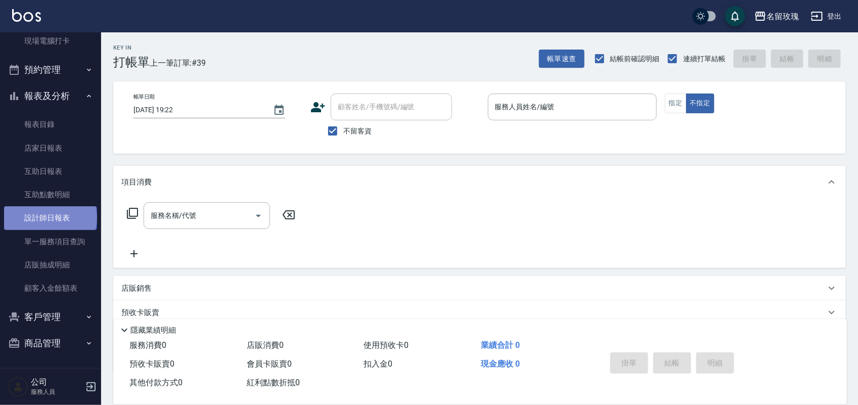
click at [51, 216] on link "設計師日報表" at bounding box center [50, 217] width 93 height 23
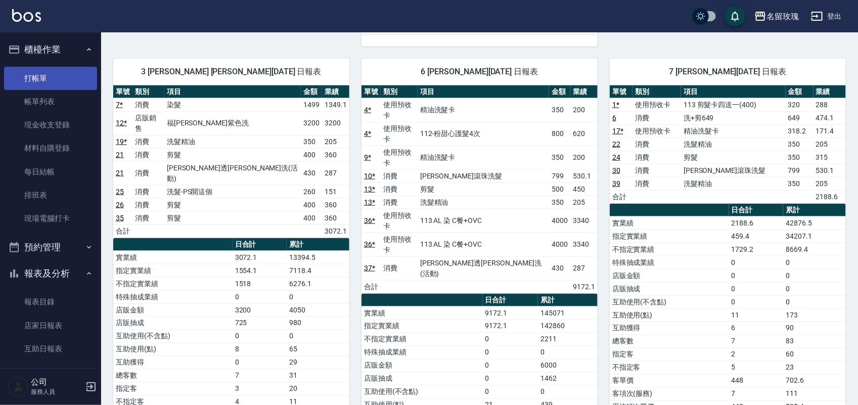
scroll to position [505, 0]
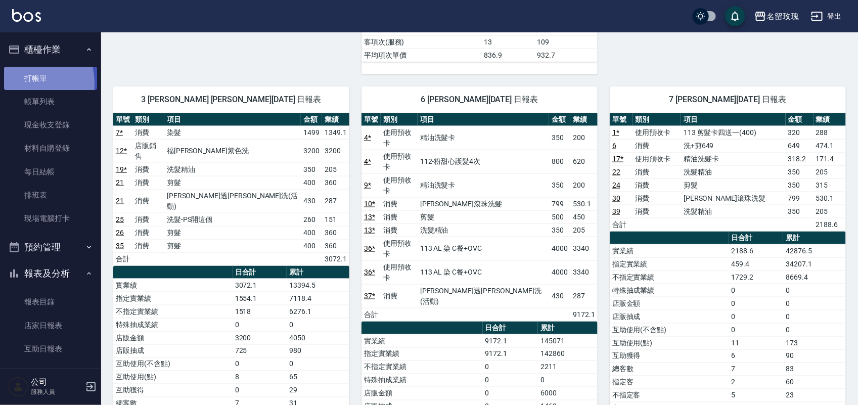
click at [22, 83] on link "打帳單" at bounding box center [50, 78] width 93 height 23
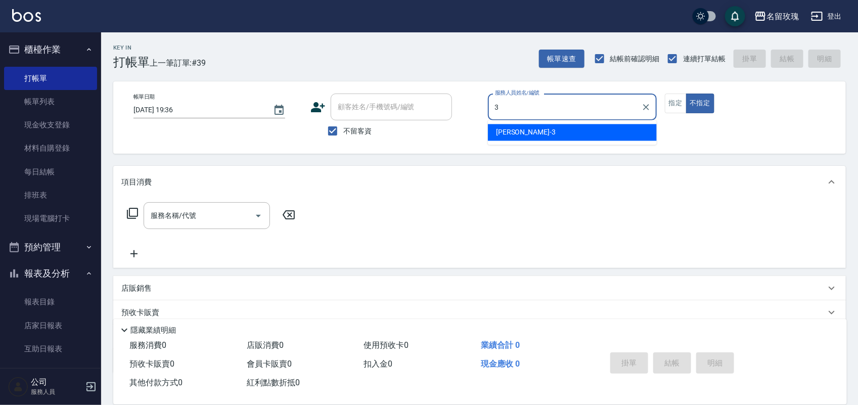
type input "[PERSON_NAME]-3"
type button "false"
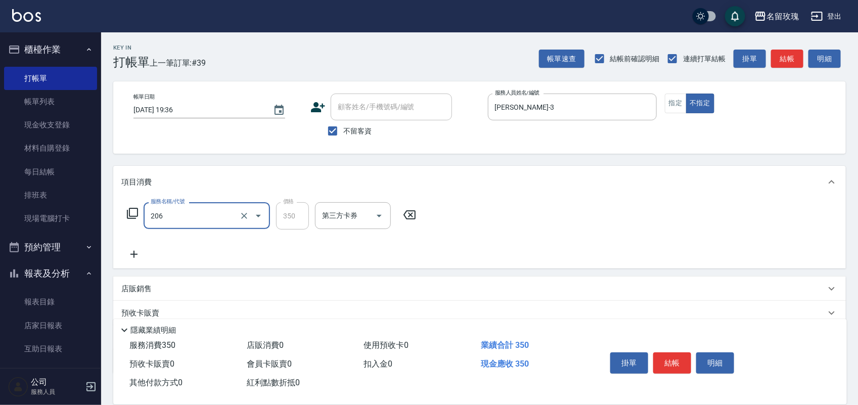
type input "洗髮精油(206)"
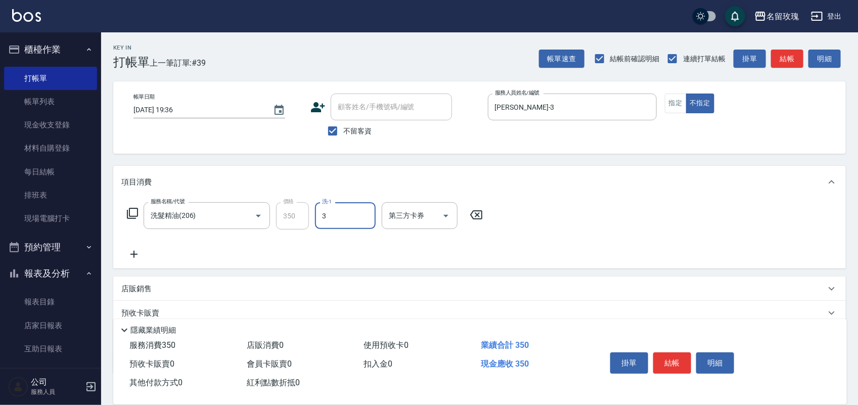
type input "[PERSON_NAME]-3"
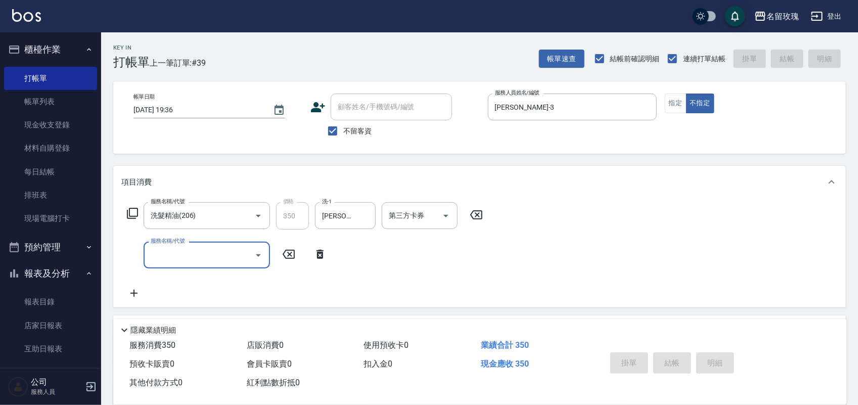
type input "[DATE] 19:37"
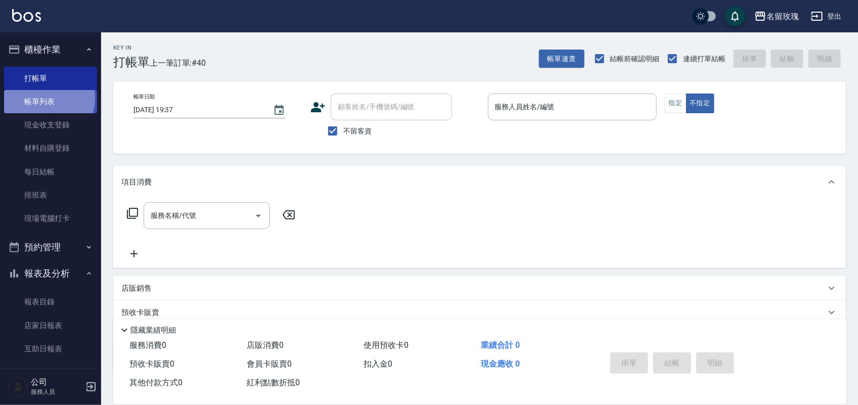
click at [38, 98] on link "帳單列表" at bounding box center [50, 101] width 93 height 23
click at [67, 106] on link "帳單列表" at bounding box center [50, 101] width 93 height 23
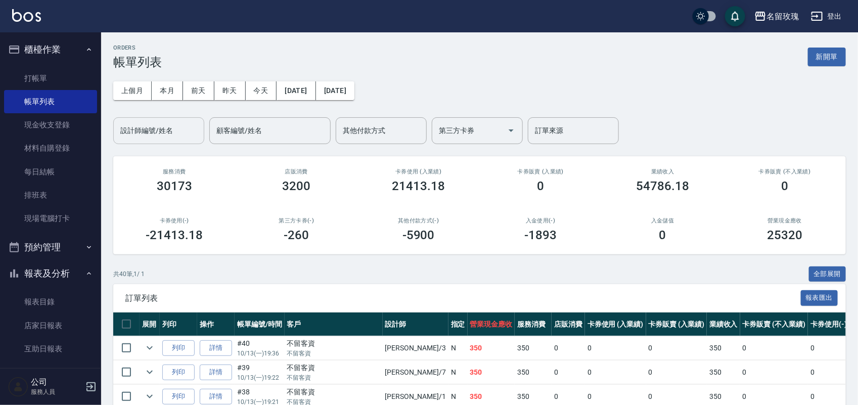
click at [157, 132] on input "設計師編號/姓名" at bounding box center [159, 131] width 82 height 18
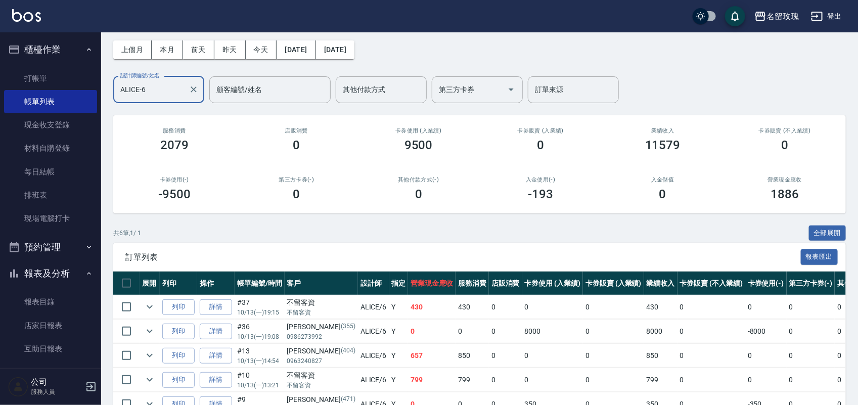
scroll to position [63, 0]
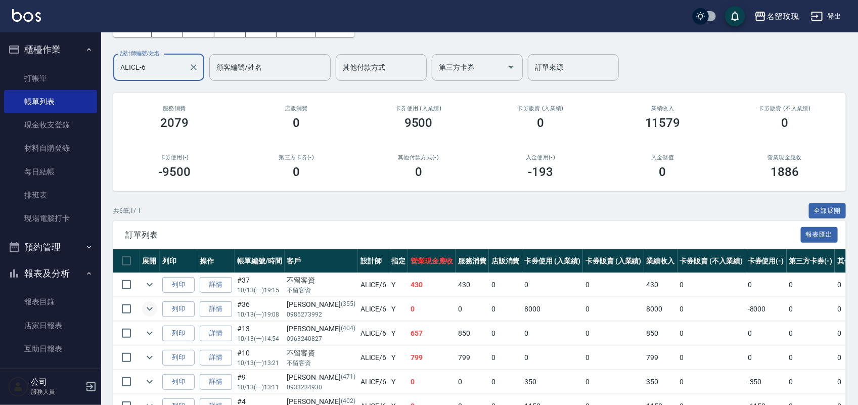
type input "ALICE-6"
click at [151, 306] on icon "expand row" at bounding box center [150, 309] width 12 height 12
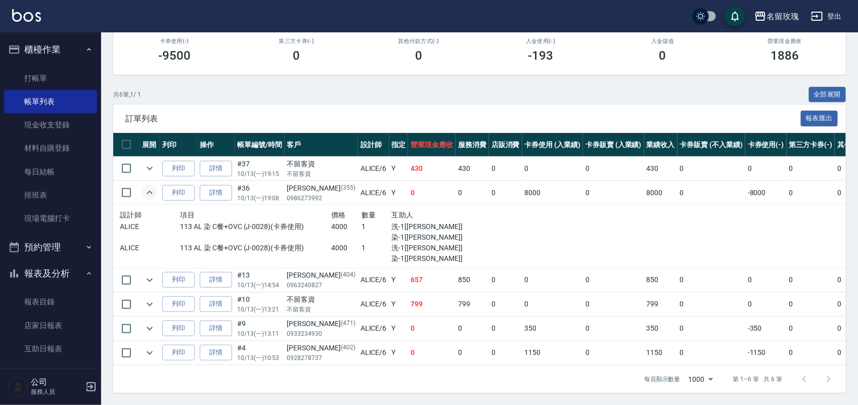
scroll to position [190, 0]
click at [26, 80] on link "打帳單" at bounding box center [50, 78] width 93 height 23
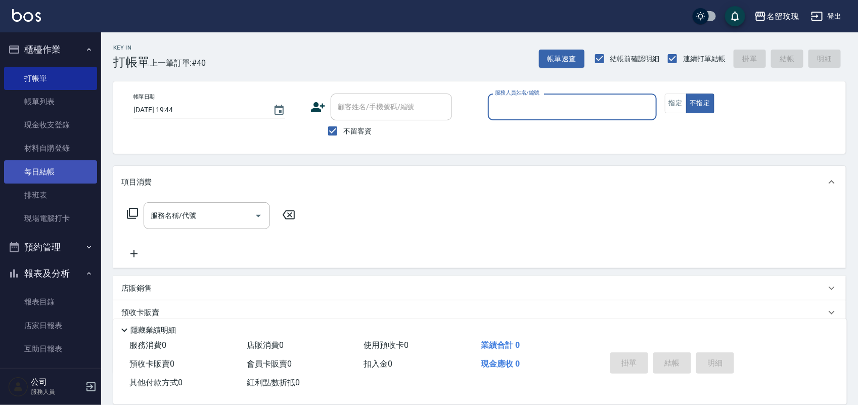
click at [49, 162] on link "每日結帳" at bounding box center [50, 171] width 93 height 23
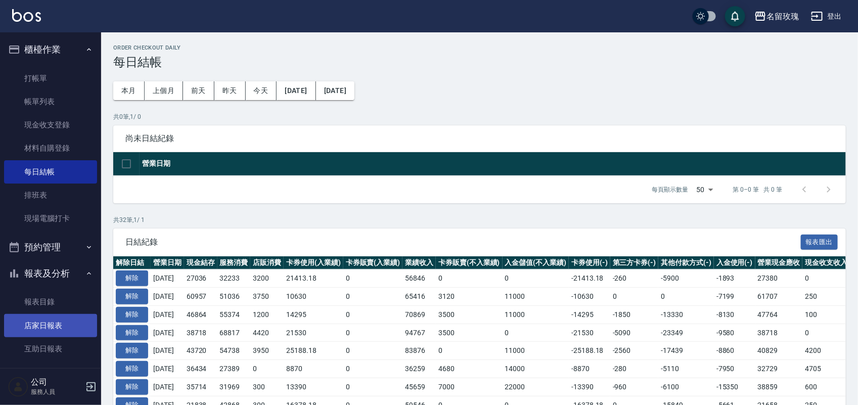
click at [49, 320] on link "店家日報表" at bounding box center [50, 325] width 93 height 23
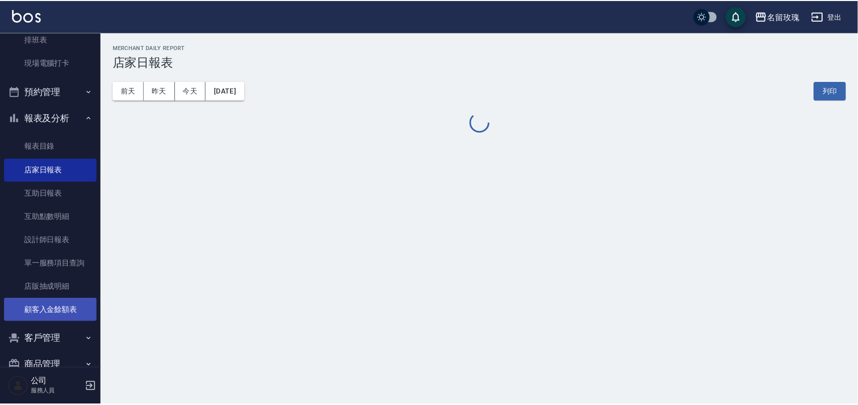
scroll to position [177, 0]
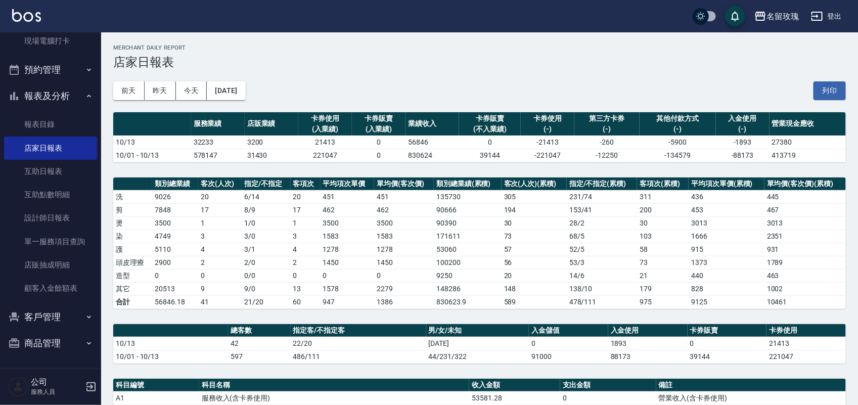
drag, startPoint x: 817, startPoint y: 91, endPoint x: 655, endPoint y: 360, distance: 313.9
click at [817, 91] on button "列印" at bounding box center [829, 90] width 32 height 19
click at [59, 94] on button "報表及分析" at bounding box center [50, 96] width 93 height 26
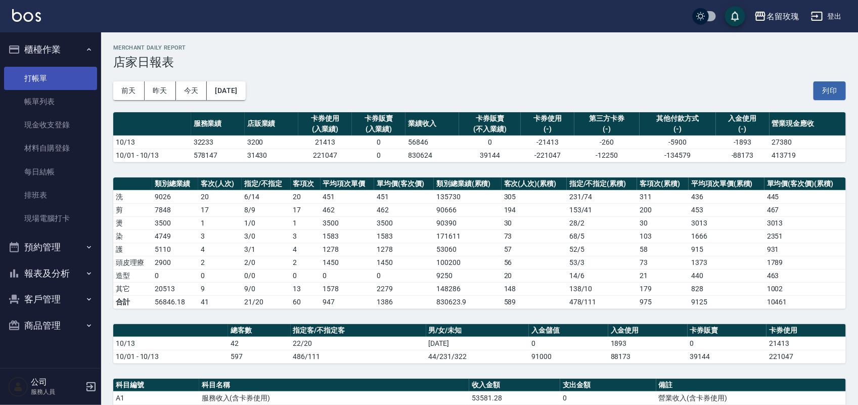
scroll to position [0, 0]
click at [63, 72] on link "打帳單" at bounding box center [50, 78] width 93 height 23
